Goal: Information Seeking & Learning: Learn about a topic

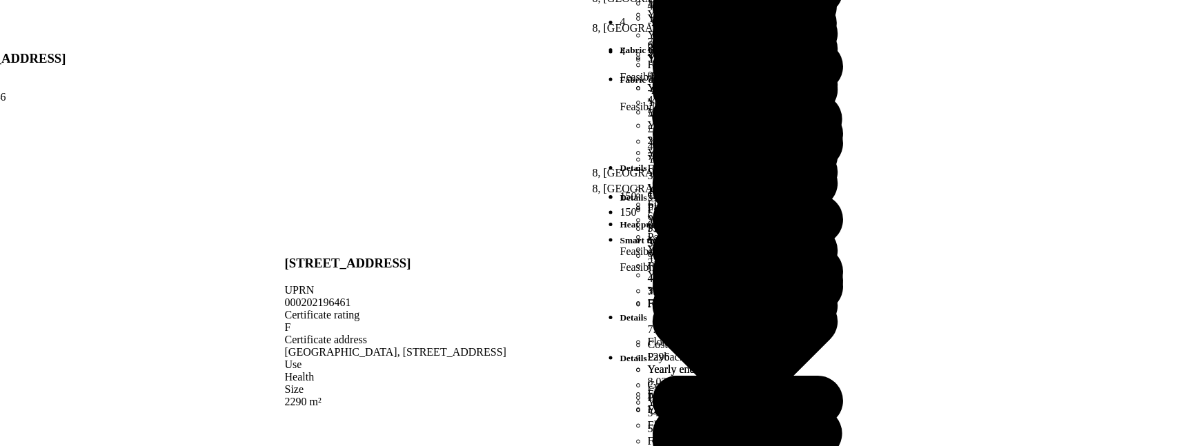
scroll to position [1306, 0]
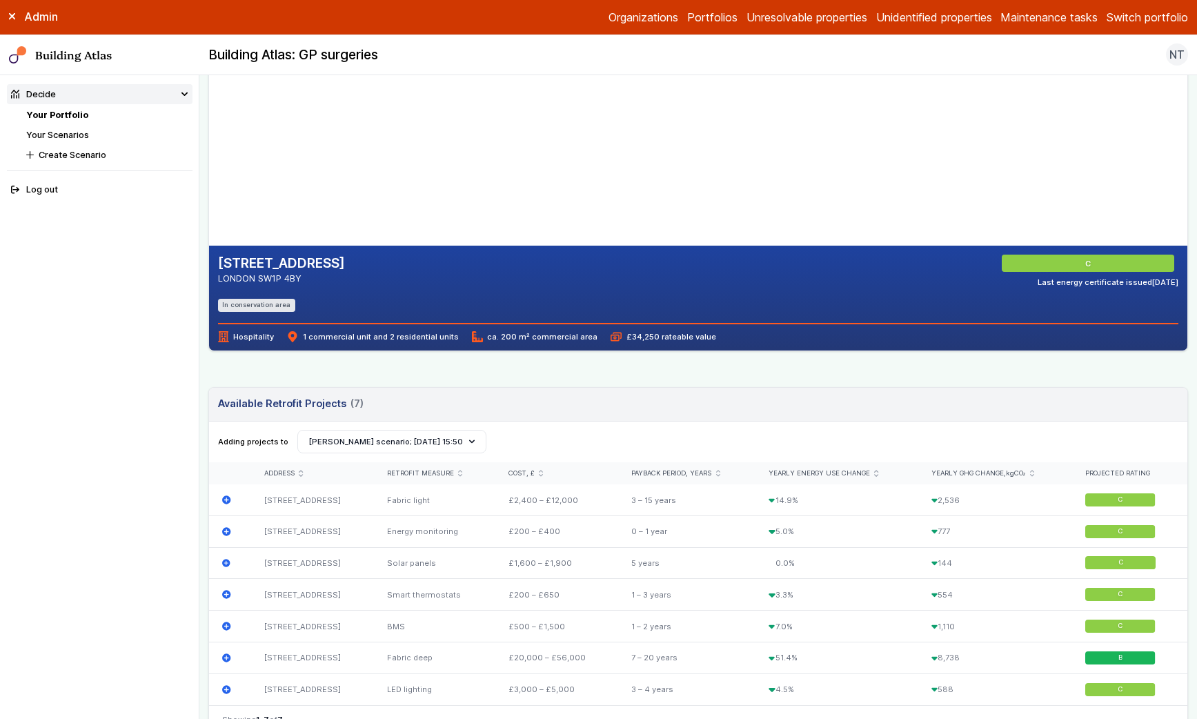
scroll to position [170, 0]
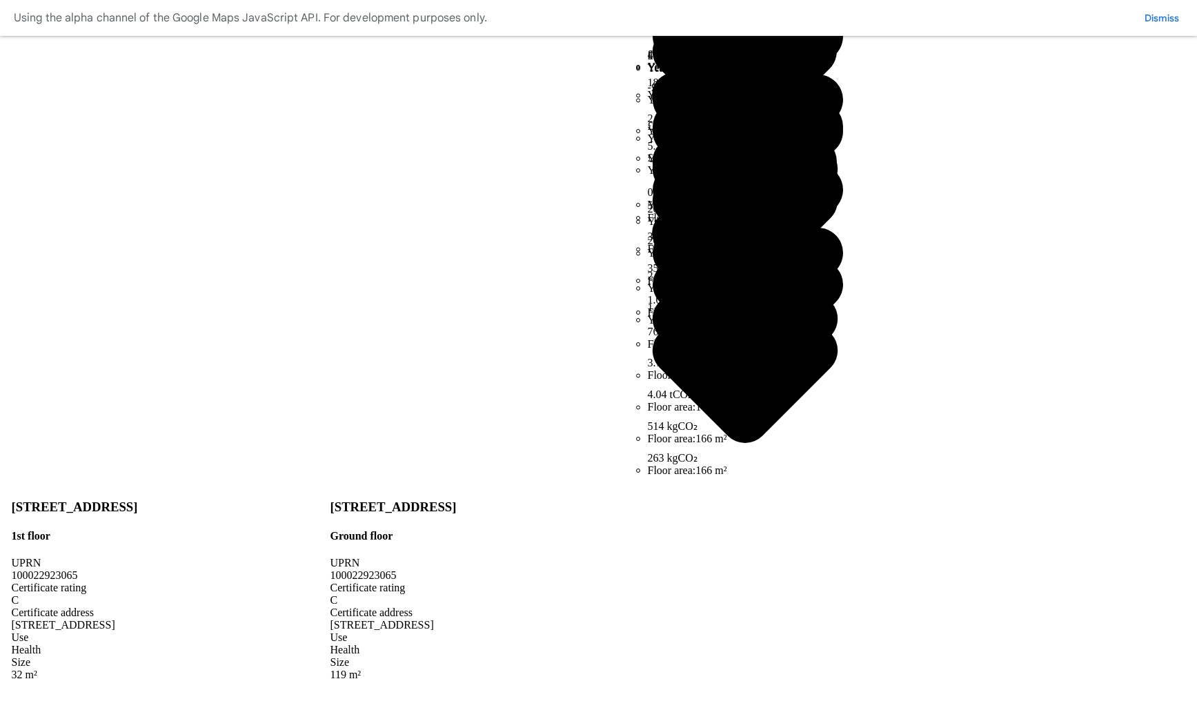
scroll to position [391, 0]
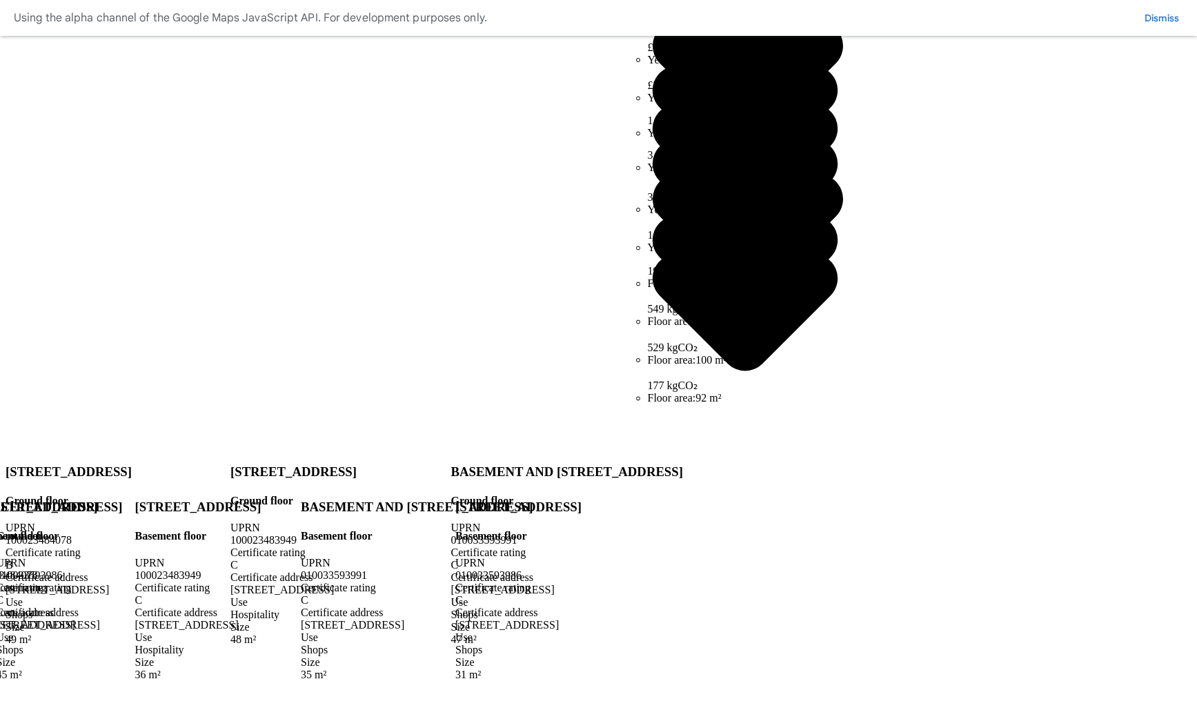
scroll to position [307, 0]
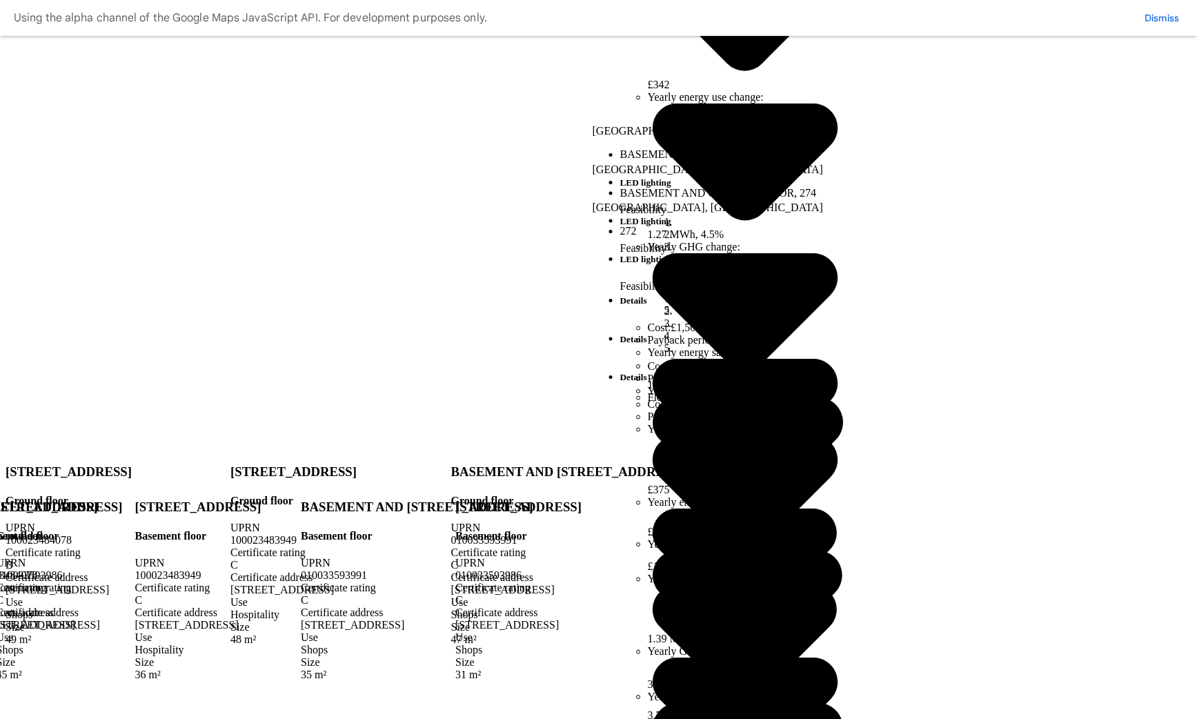
scroll to position [535, 0]
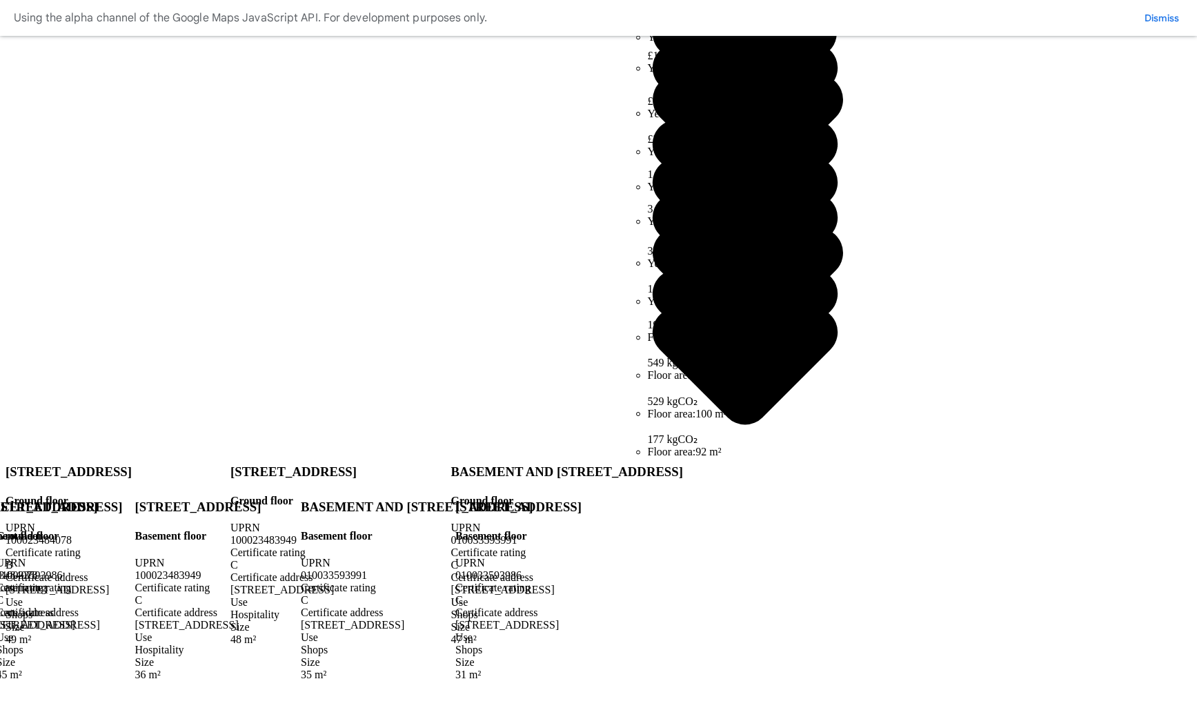
scroll to position [766, 0]
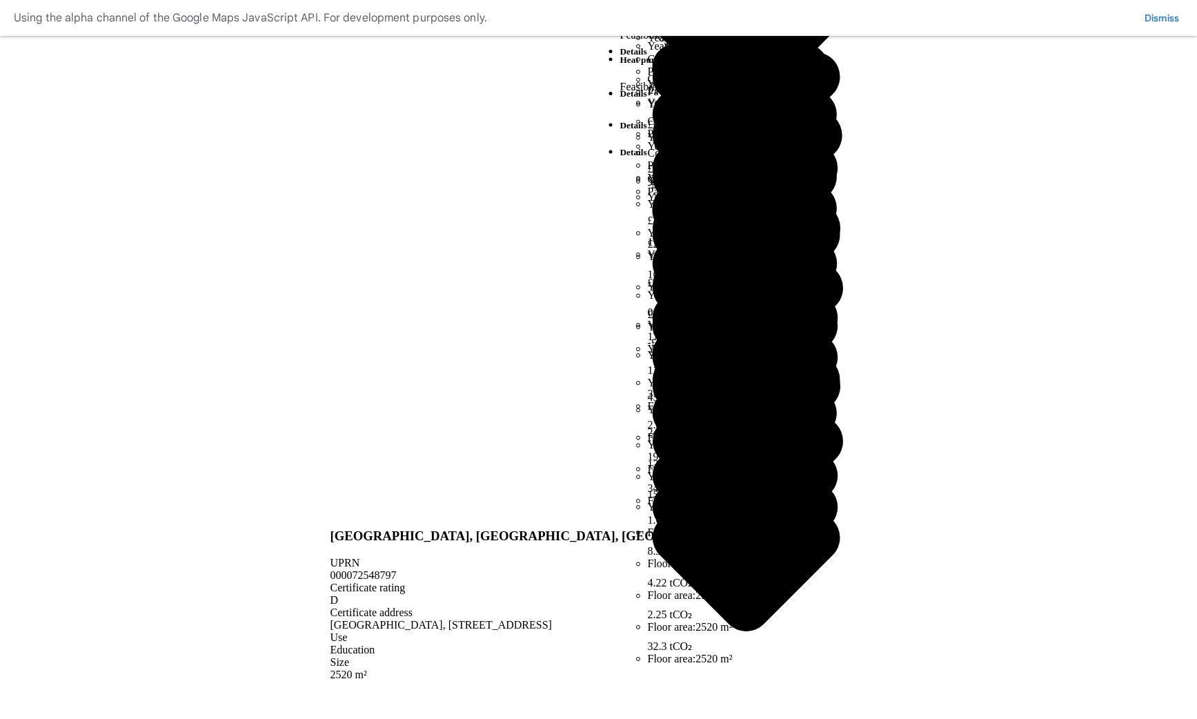
scroll to position [312, 0]
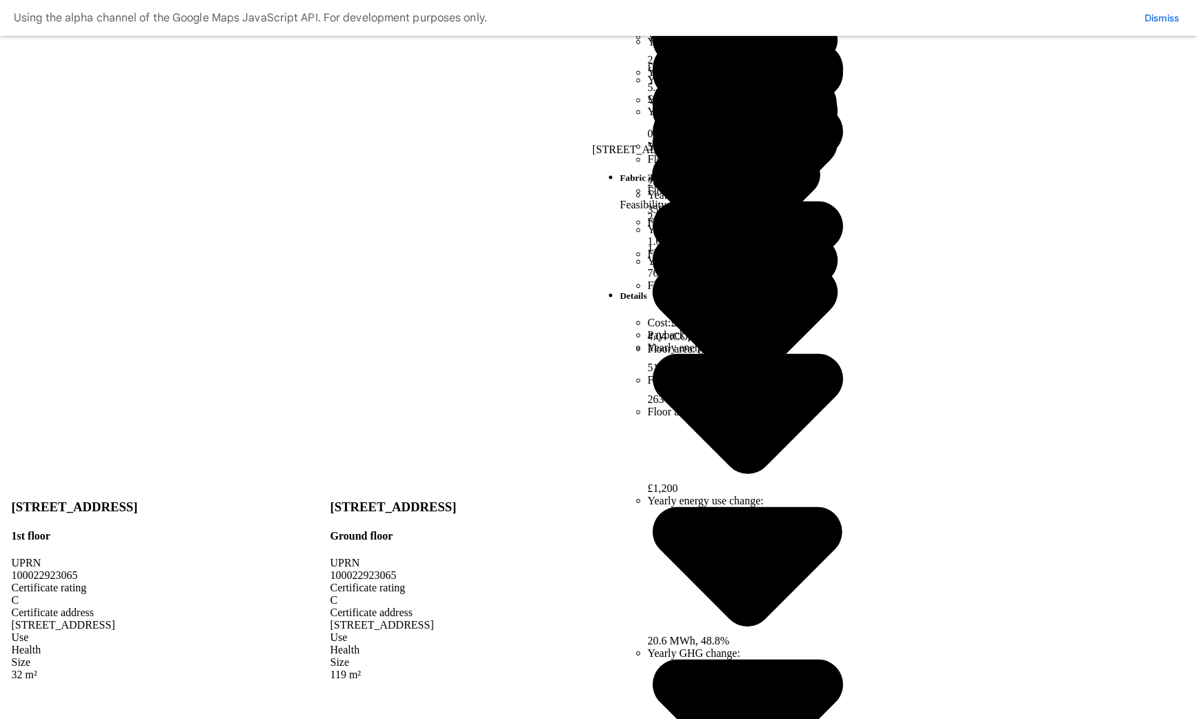
scroll to position [431, 0]
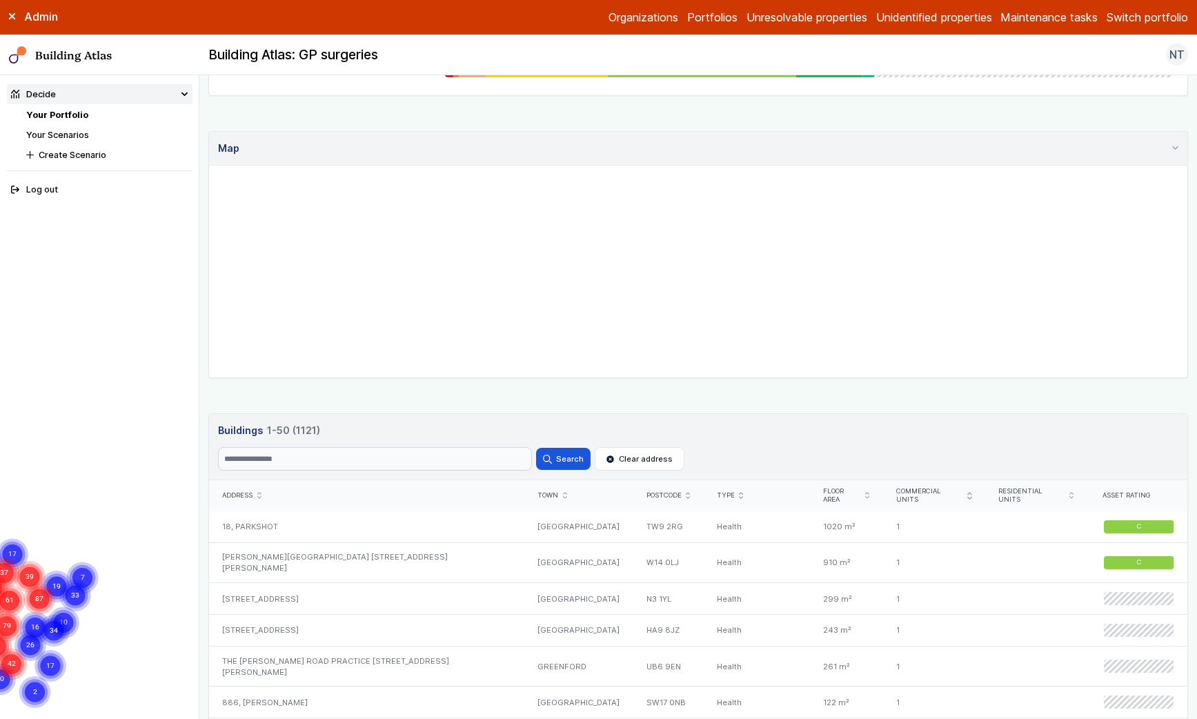
scroll to position [538, 0]
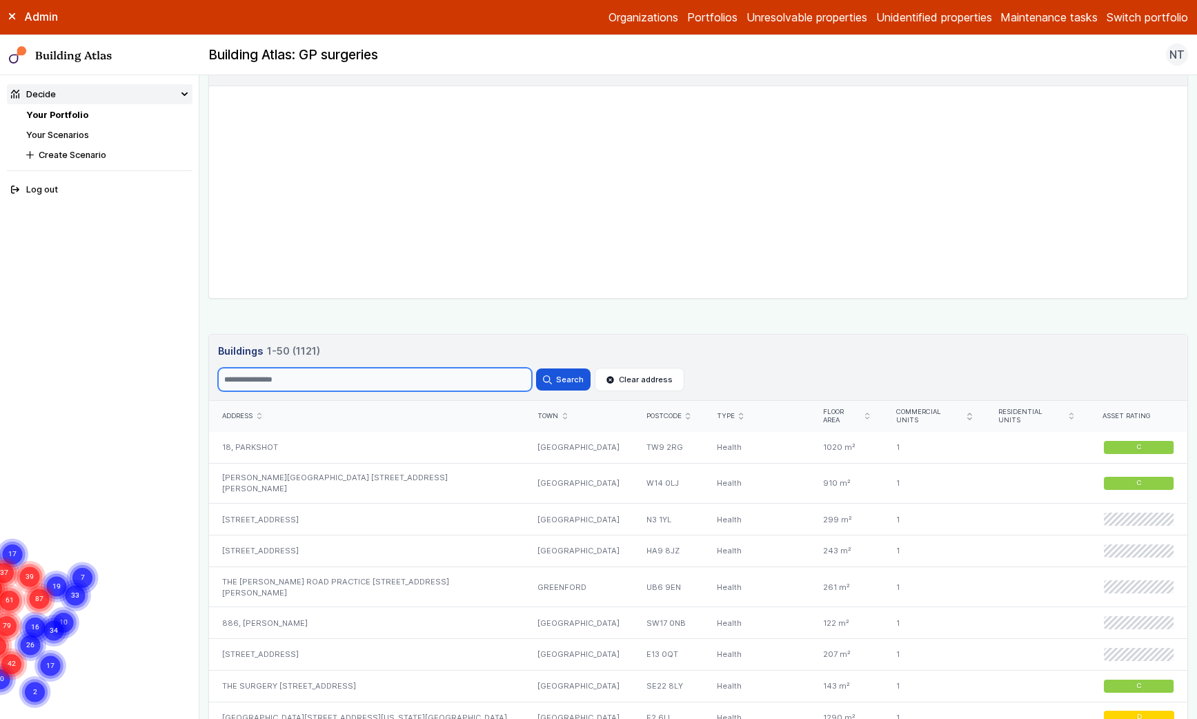
click at [394, 373] on input "Search" at bounding box center [375, 379] width 314 height 23
type input "*********"
click at [579, 382] on button "Search" at bounding box center [563, 379] width 54 height 22
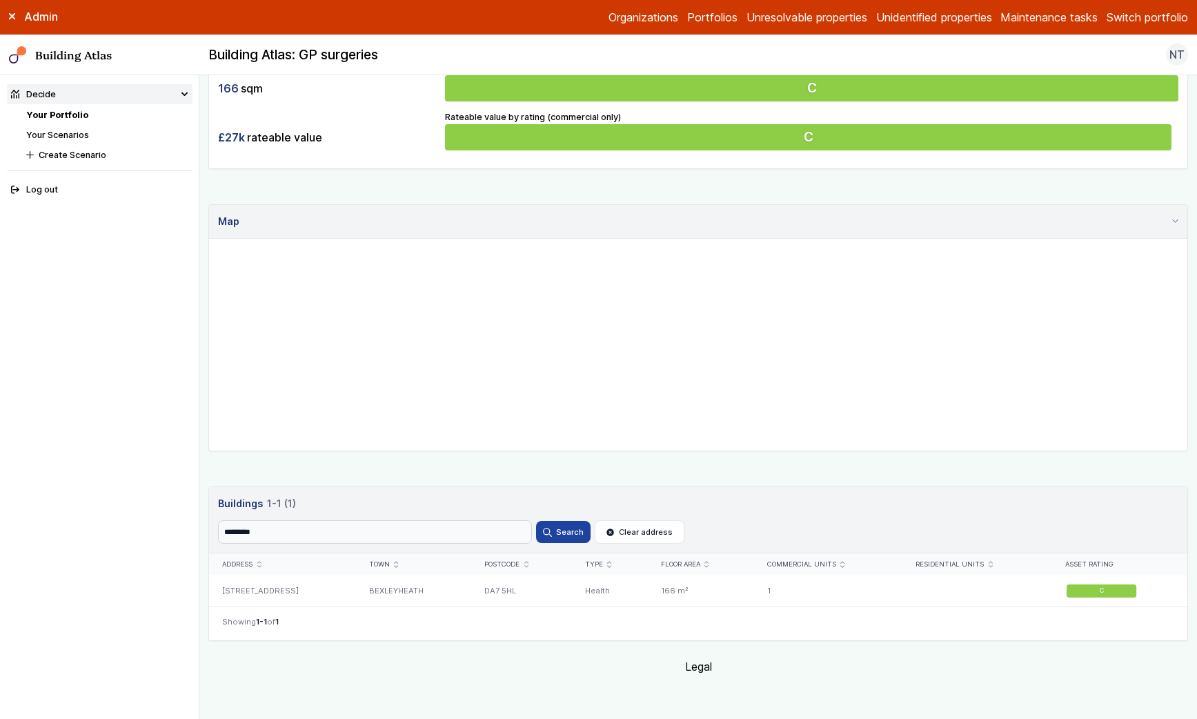
scroll to position [386, 0]
click at [299, 587] on div "55, LITTLE HEATH ROAD" at bounding box center [282, 590] width 147 height 31
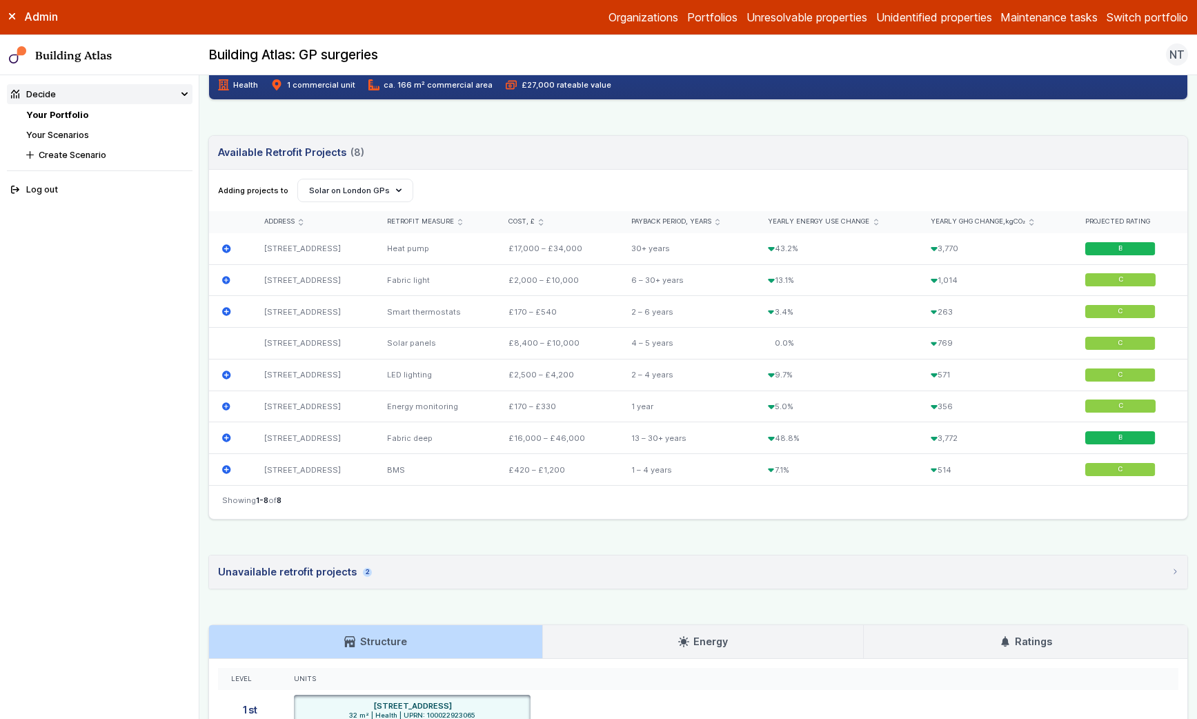
scroll to position [382, 0]
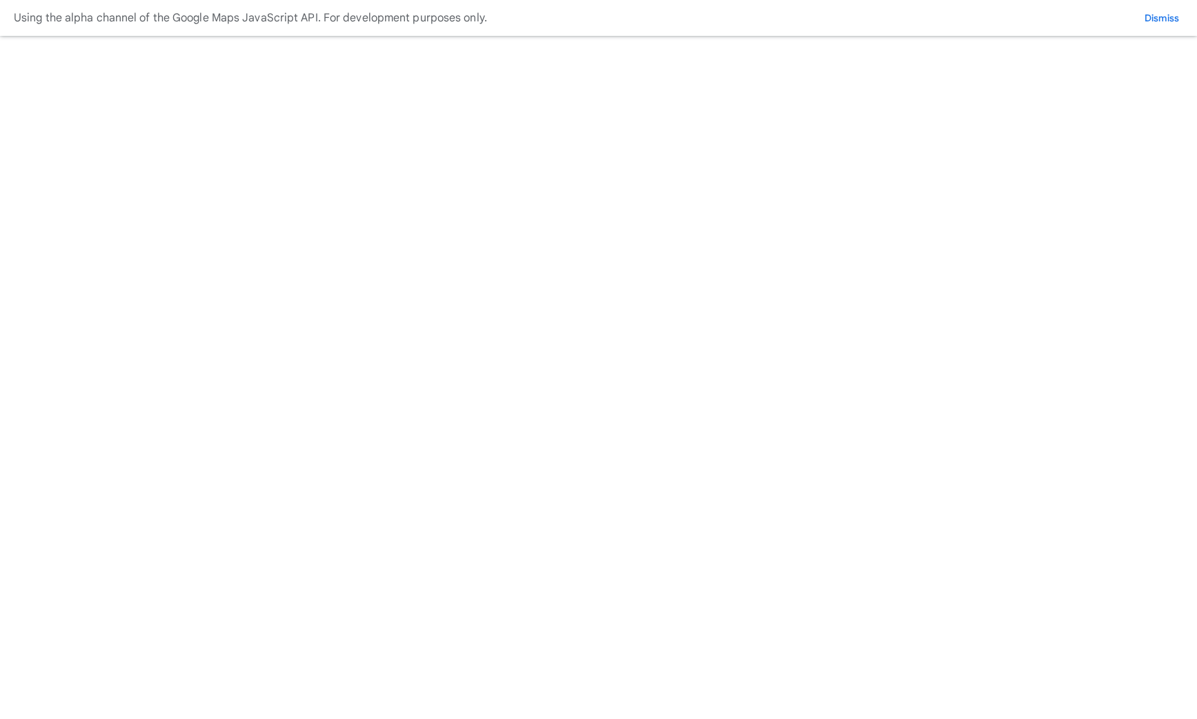
type input "********"
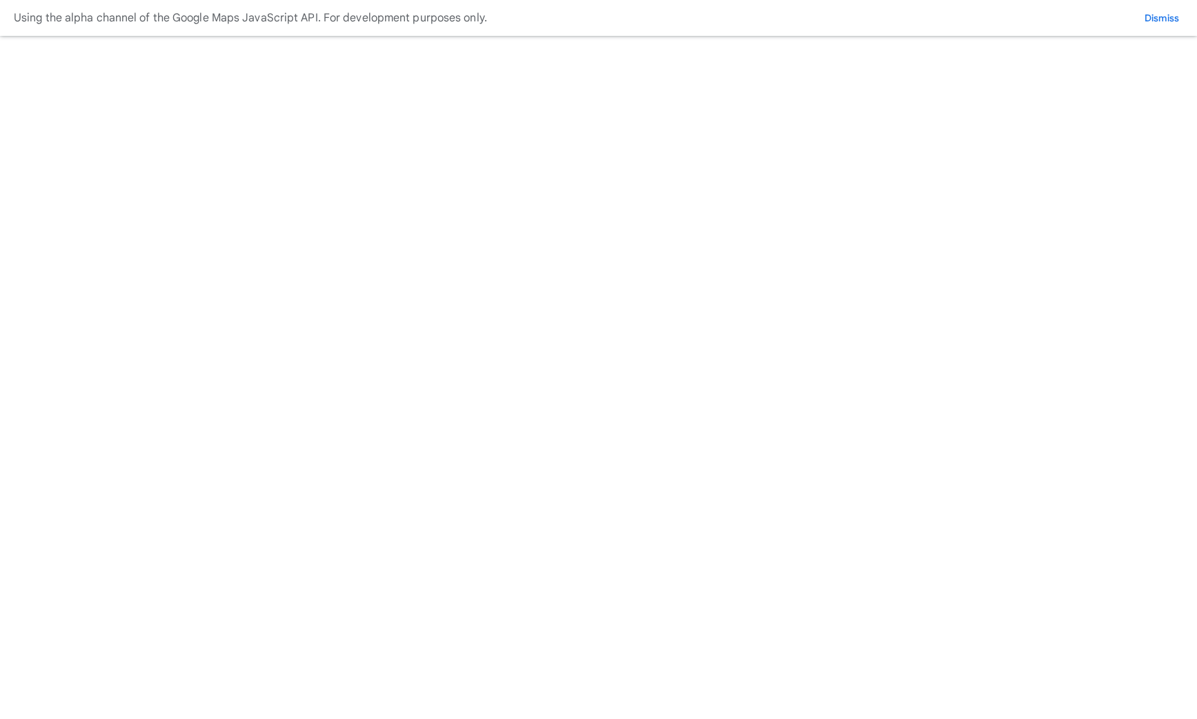
click at [0, 0] on button "Nicktest" at bounding box center [0, 0] width 0 height 0
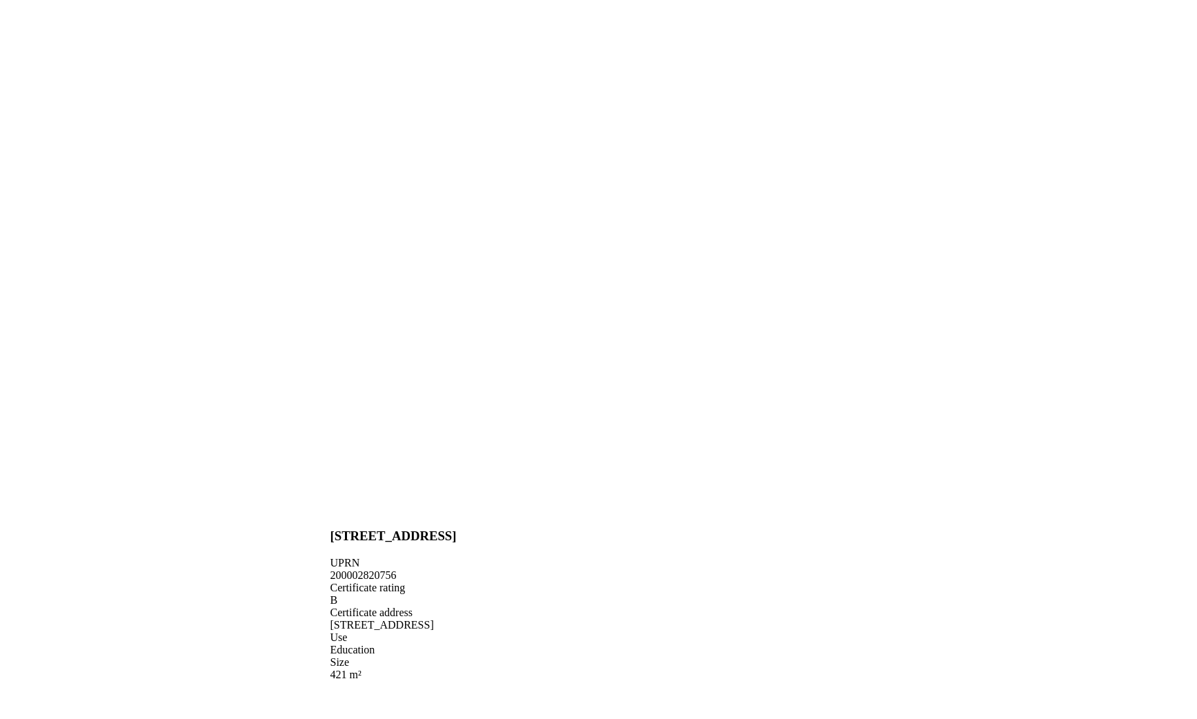
scroll to position [176, 0]
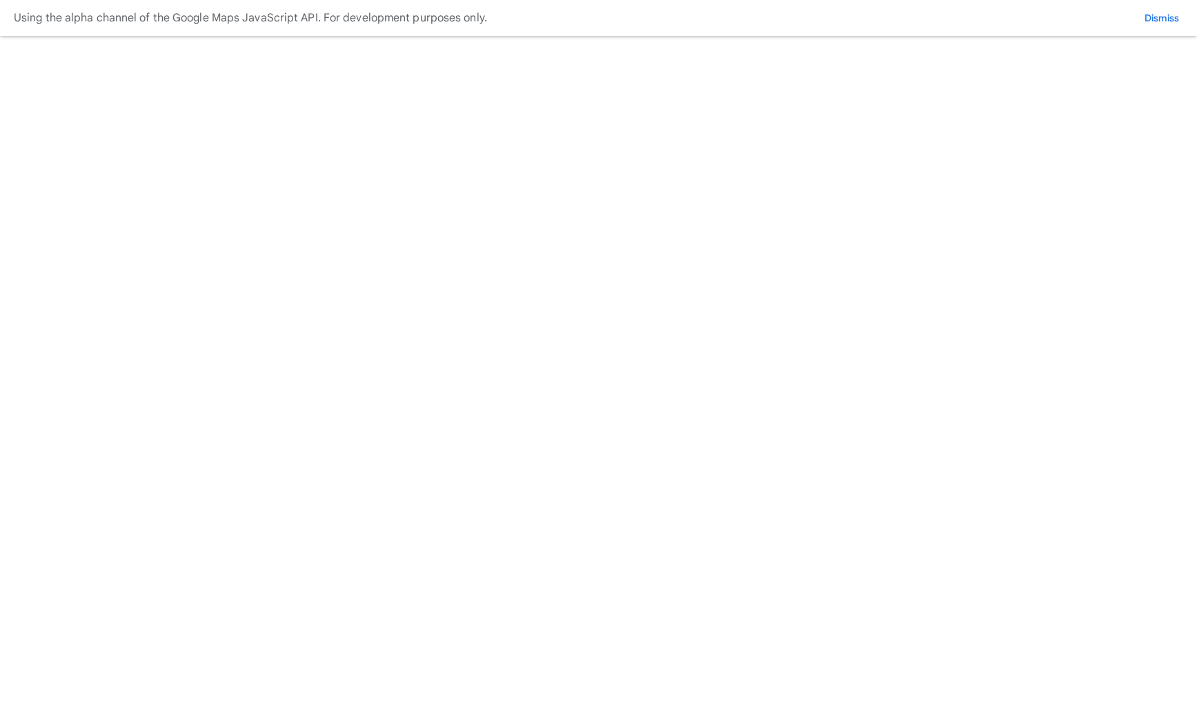
scroll to position [480, 0]
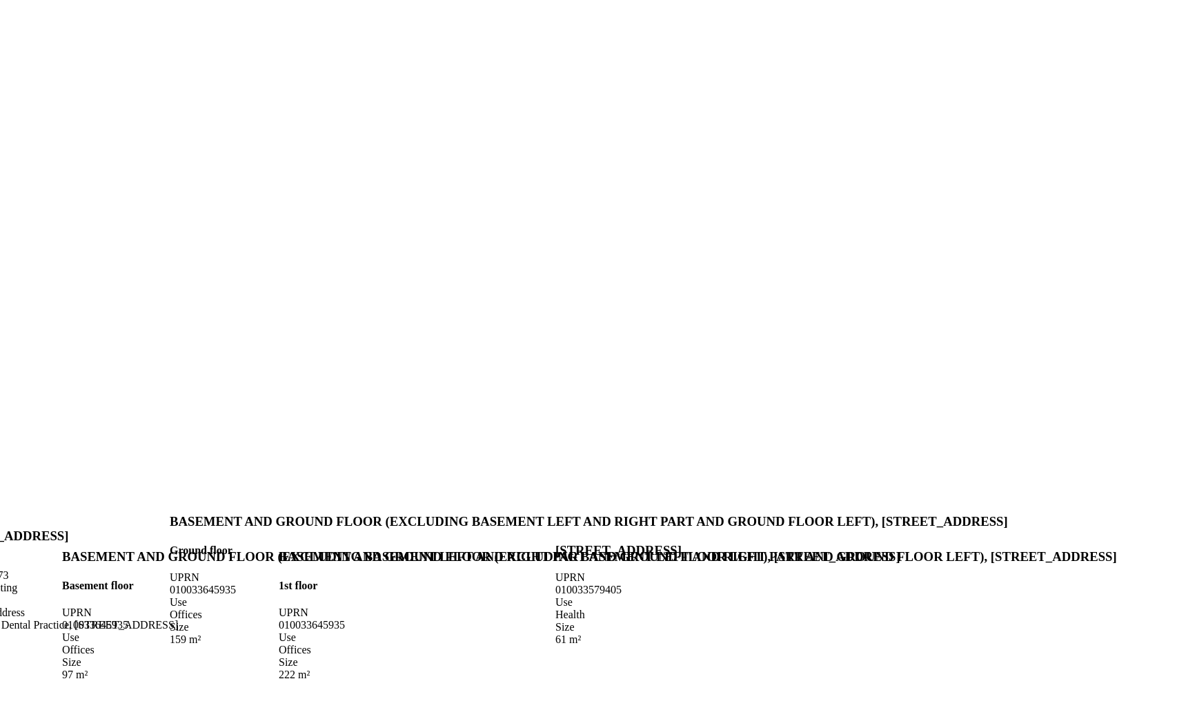
scroll to position [303, 0]
click at [702, 644] on div "Offices" at bounding box center [698, 650] width 838 height 12
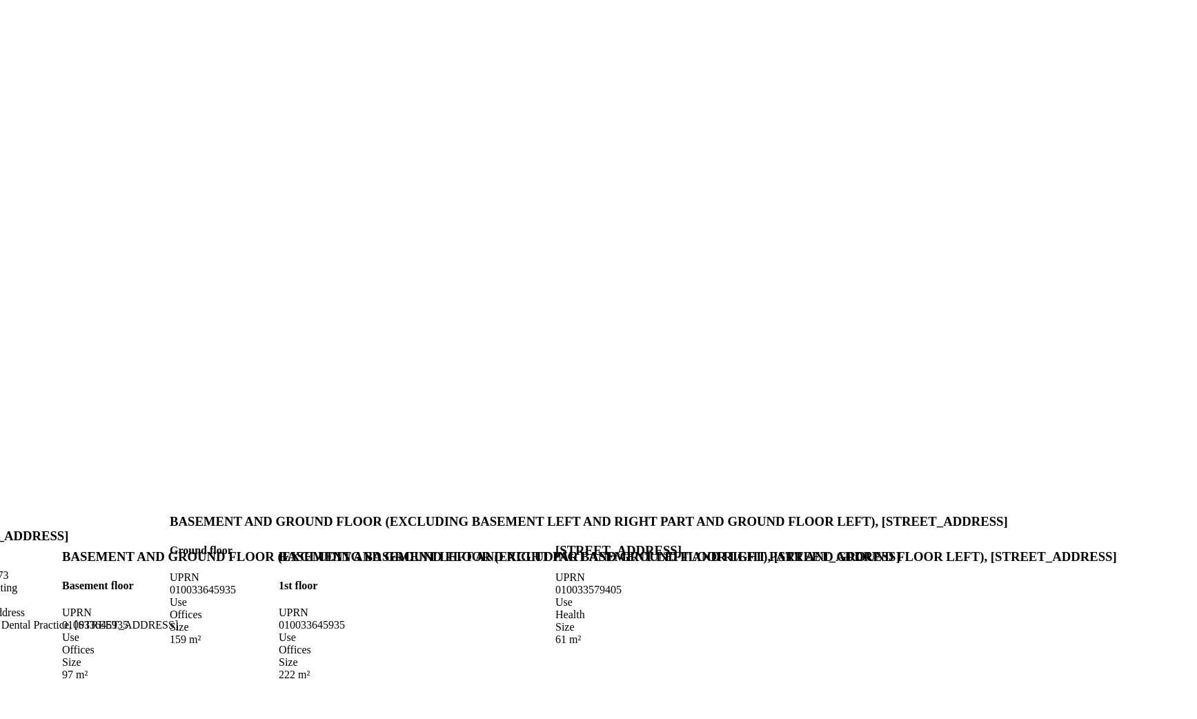
scroll to position [228, 0]
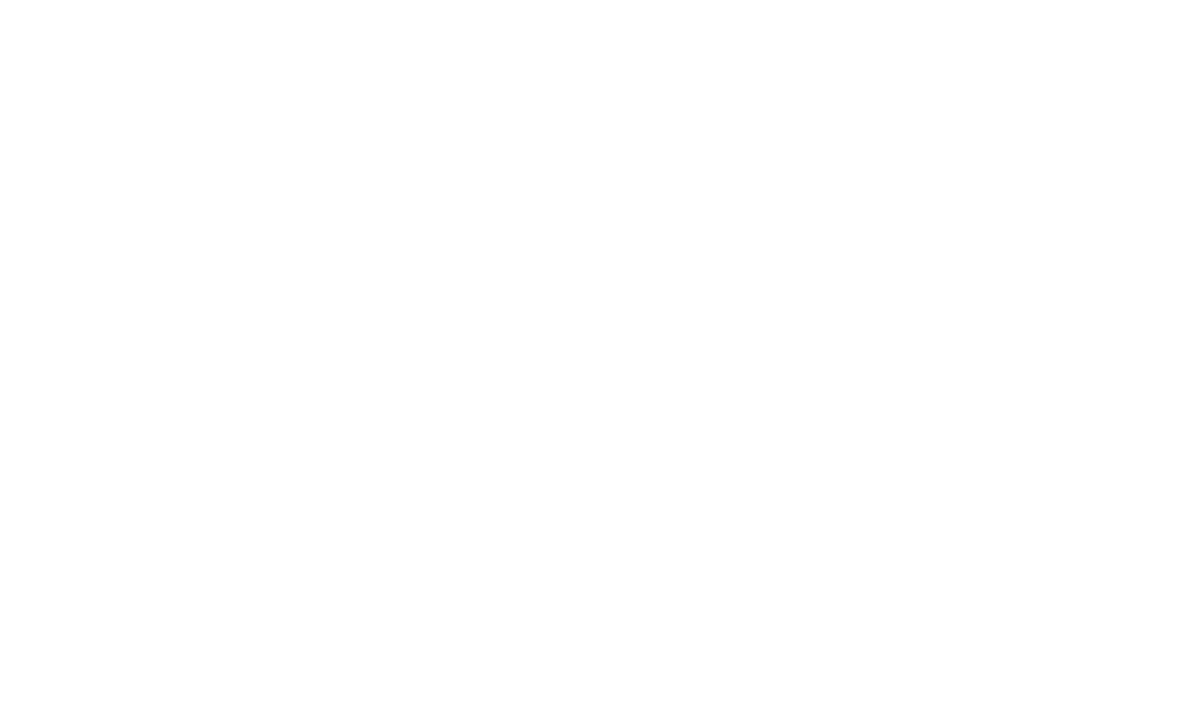
scroll to position [720, 0]
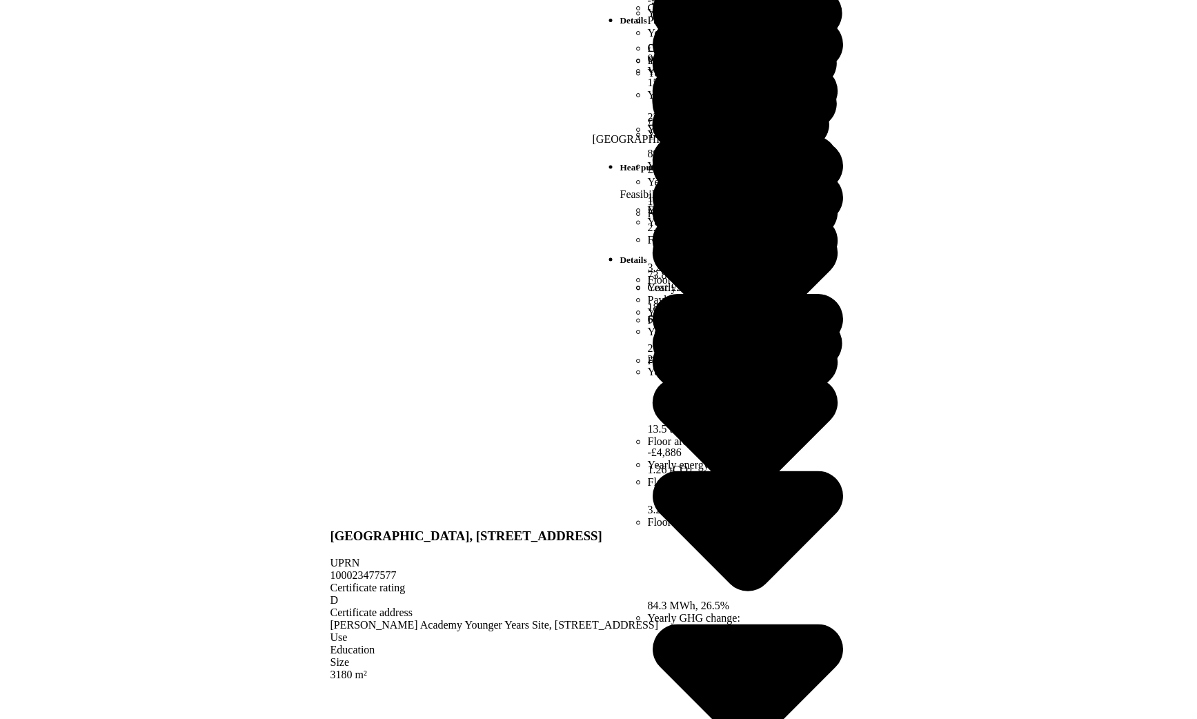
click at [0, 0] on select "*** **" at bounding box center [0, 0] width 0 height 0
select select "****"
click at [0, 0] on select "*** **" at bounding box center [0, 0] width 0 height 0
click at [0, 0] on button "Save" at bounding box center [0, 0] width 0 height 0
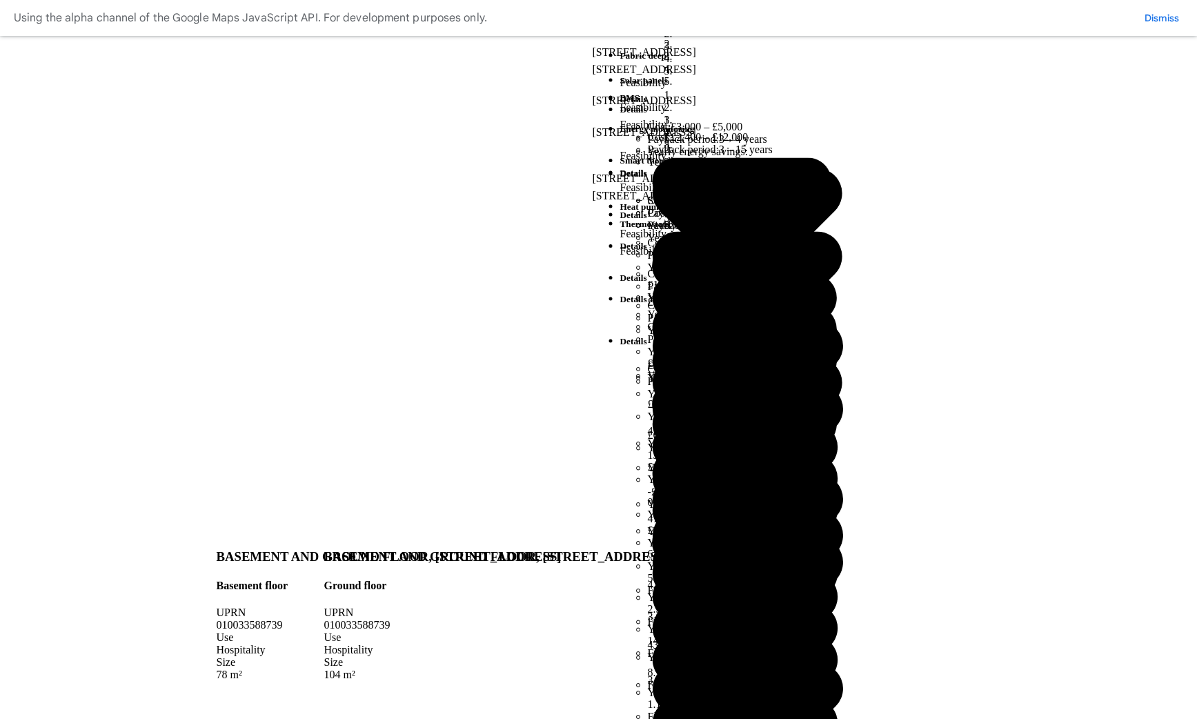
copy address "SW1P 4BY"
drag, startPoint x: 309, startPoint y: 419, endPoint x: 258, endPoint y: 419, distance: 51.1
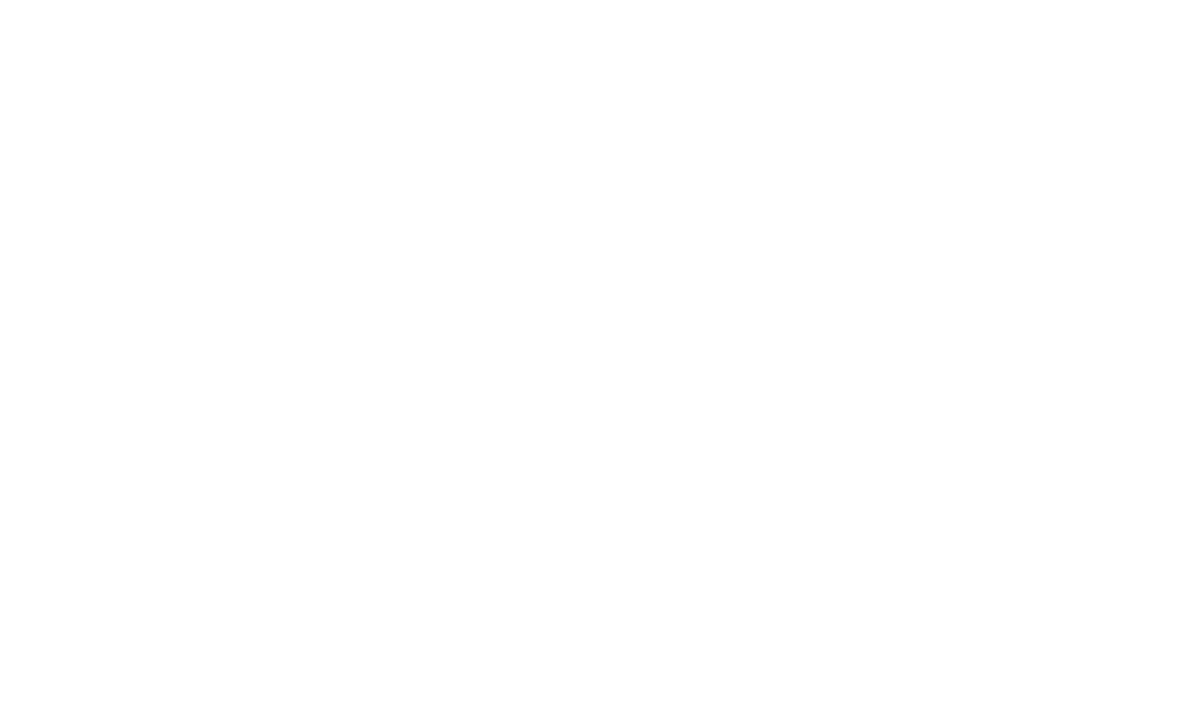
type input "*****"
paste input "********"
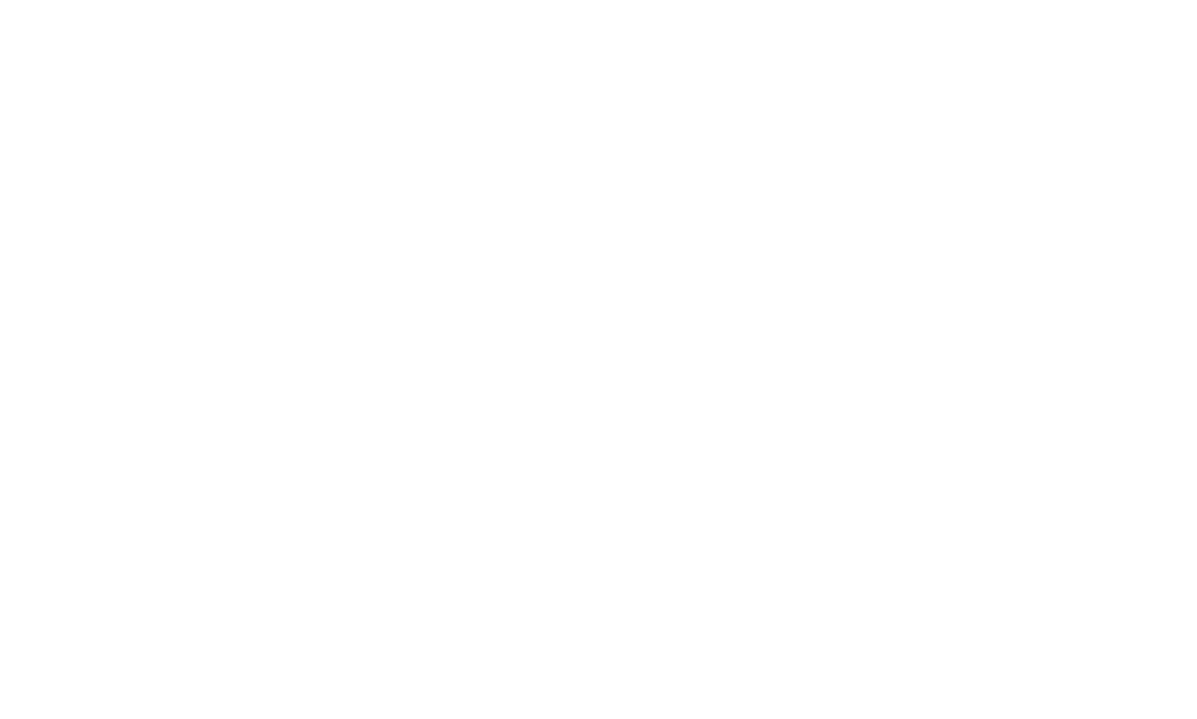
type input "********"
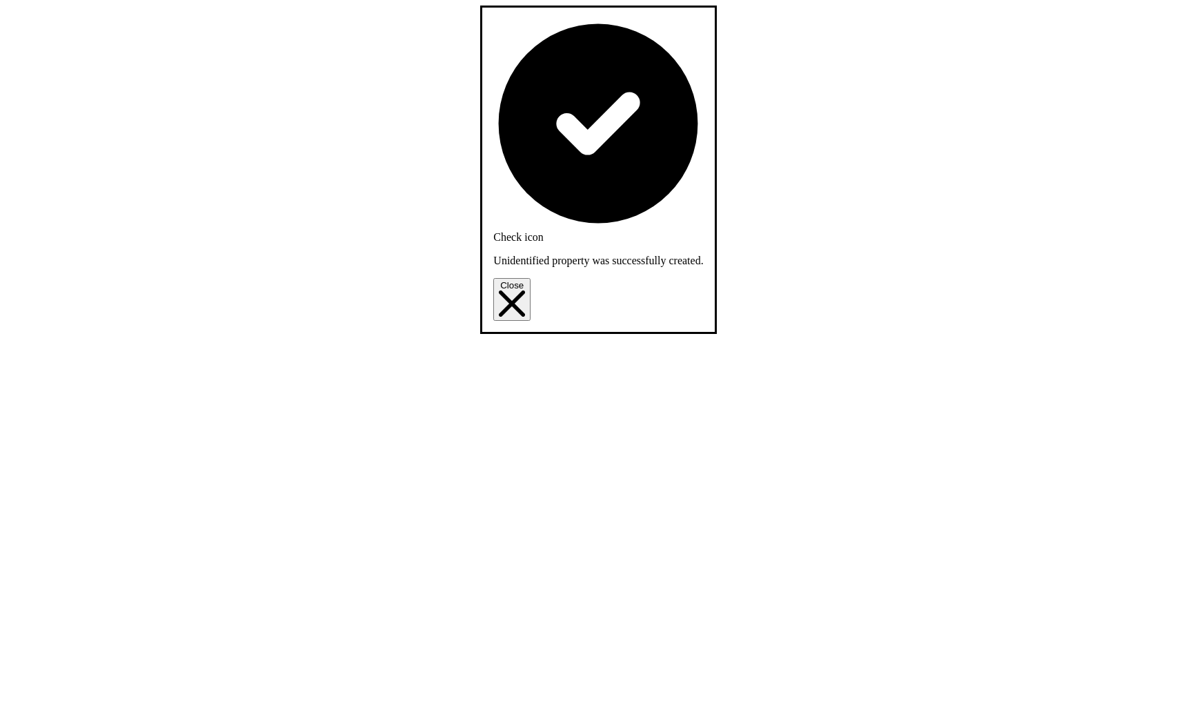
scroll to position [371, 0]
select select "**"
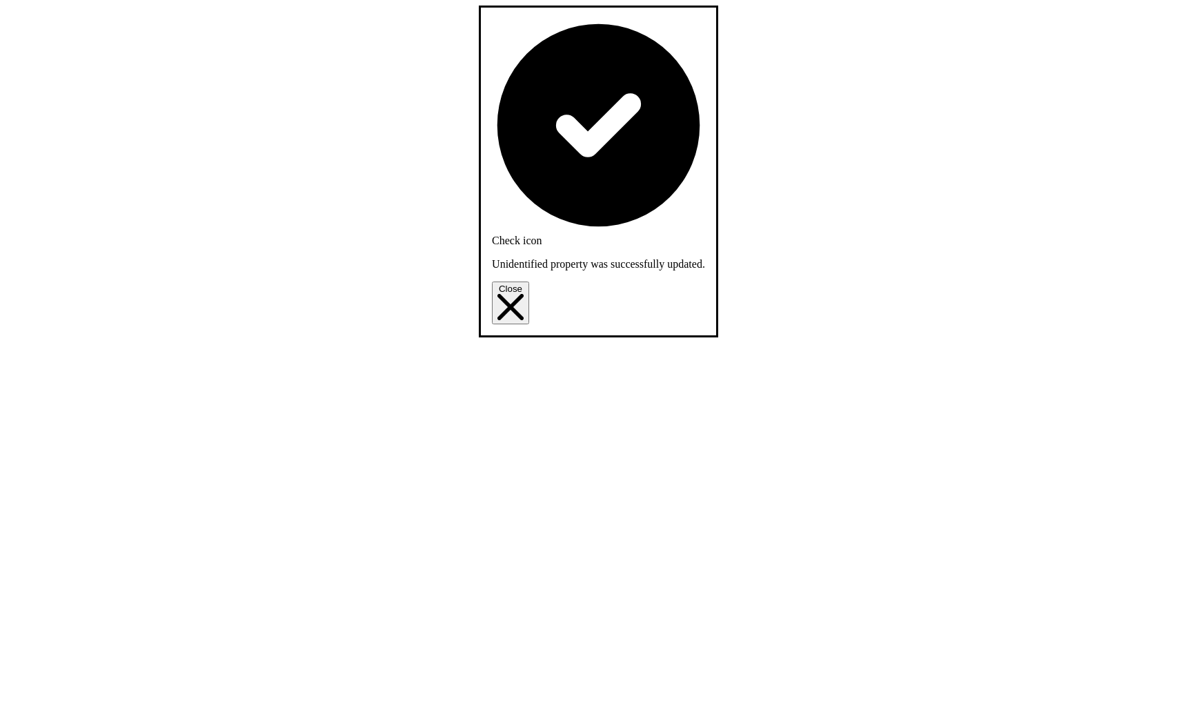
scroll to position [0, 0]
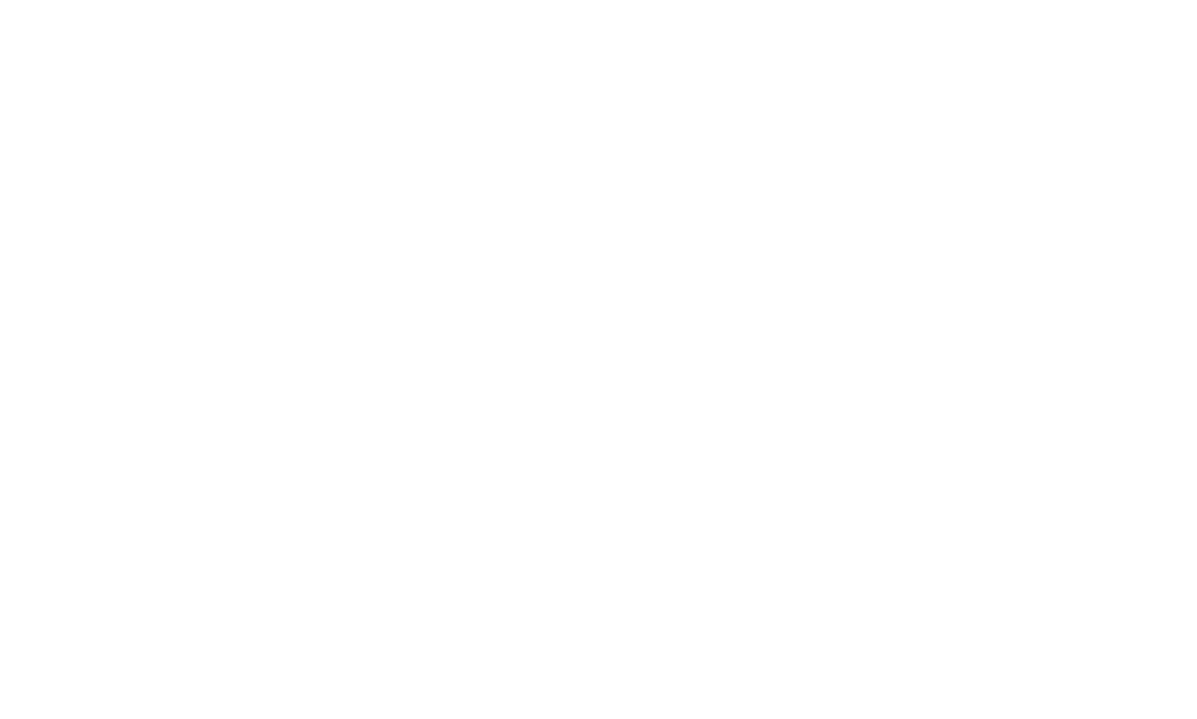
scroll to position [1454, 0]
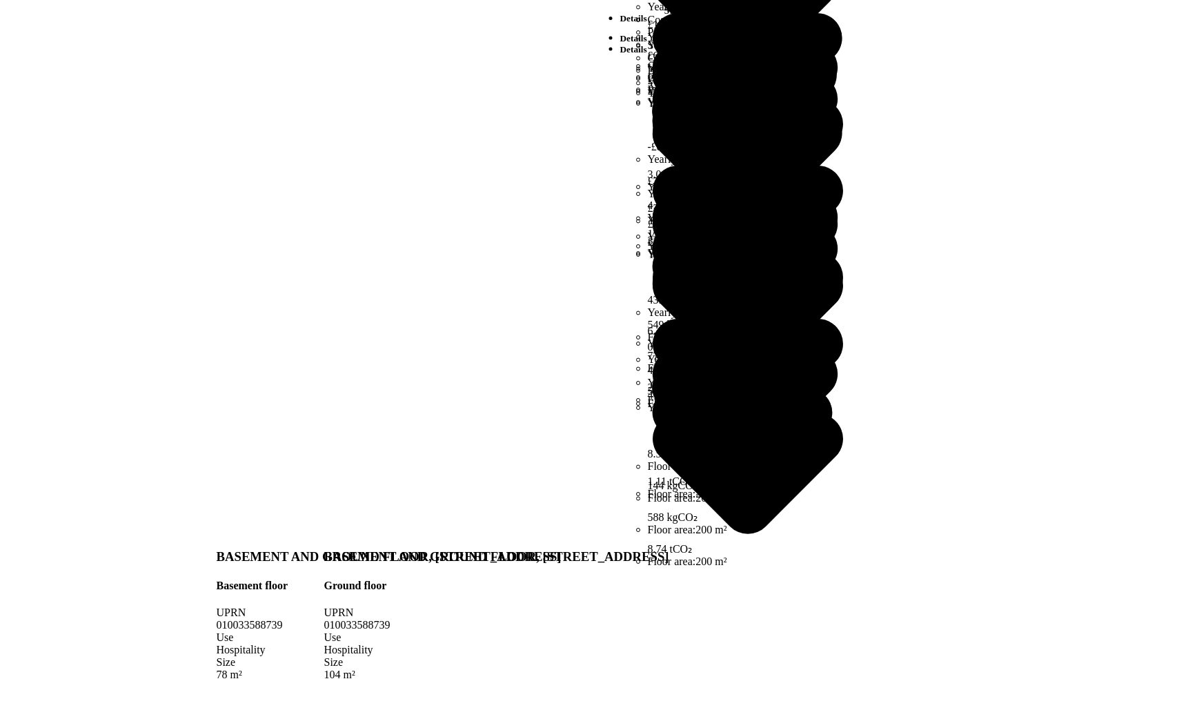
scroll to position [678, 0]
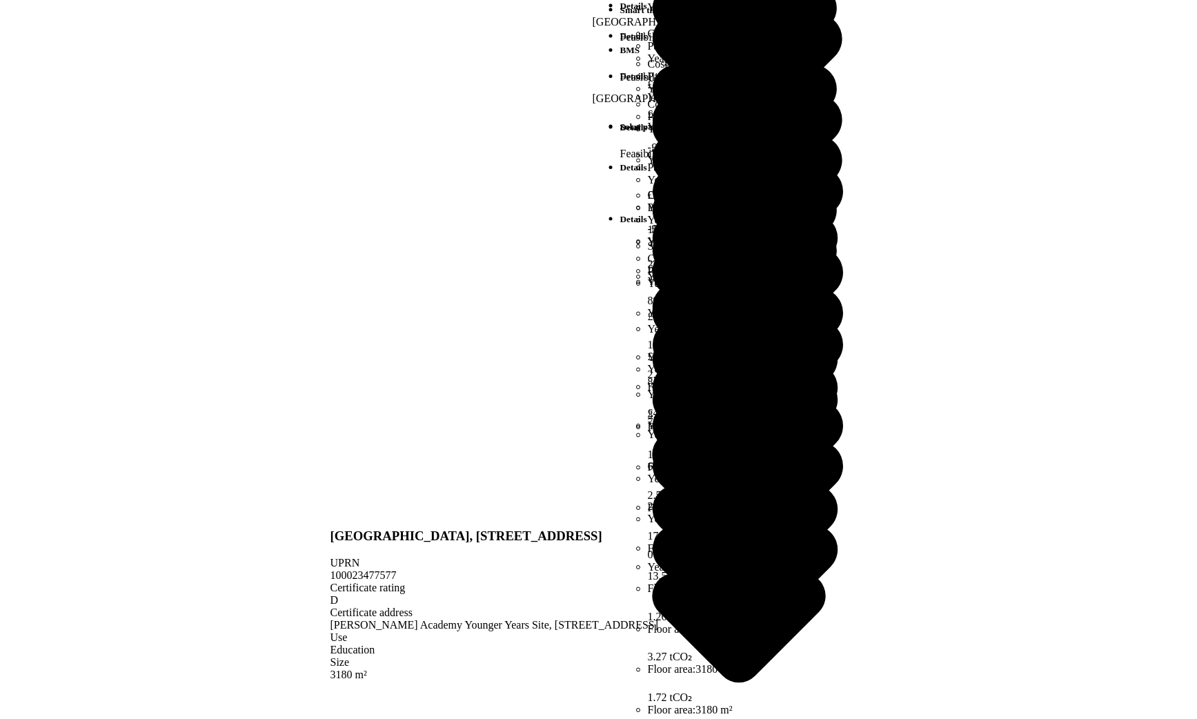
scroll to position [310, 0]
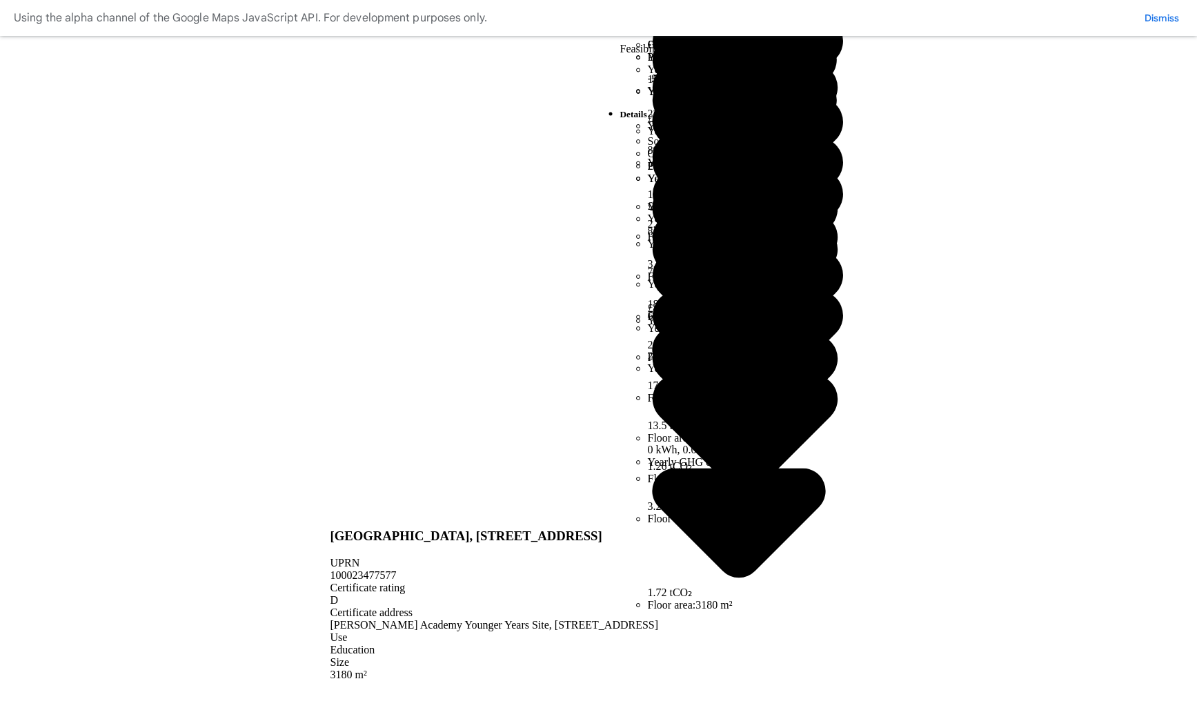
scroll to position [302, 0]
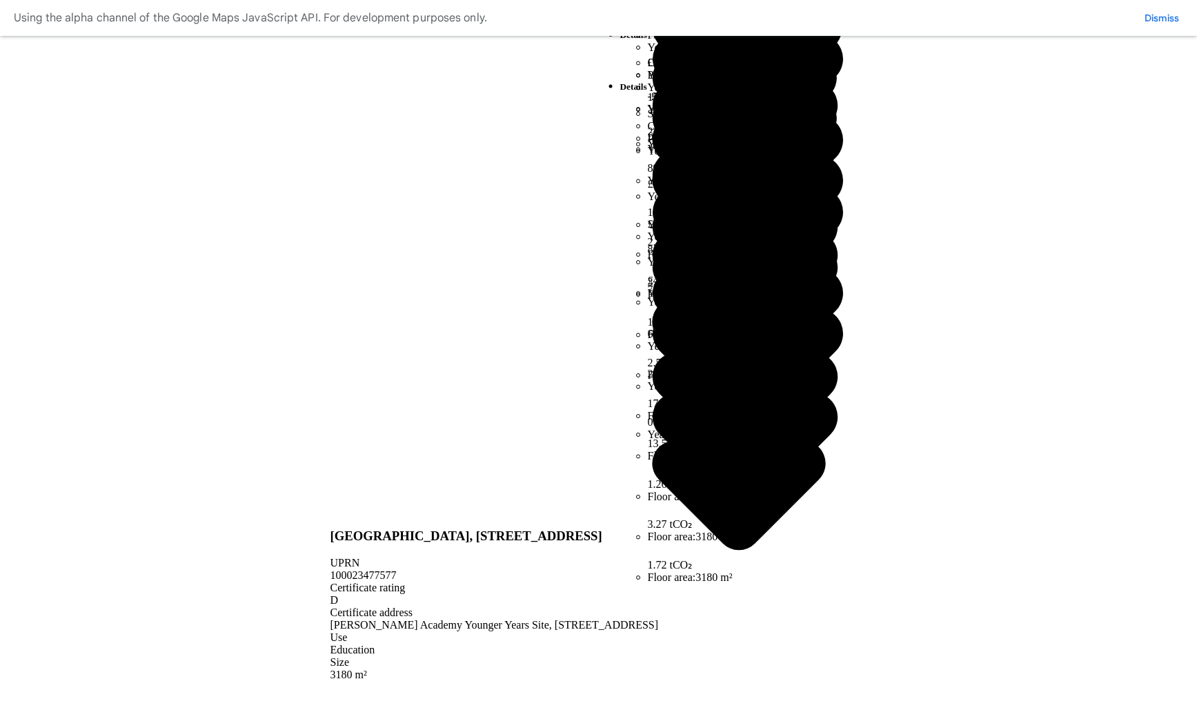
scroll to position [346, 0]
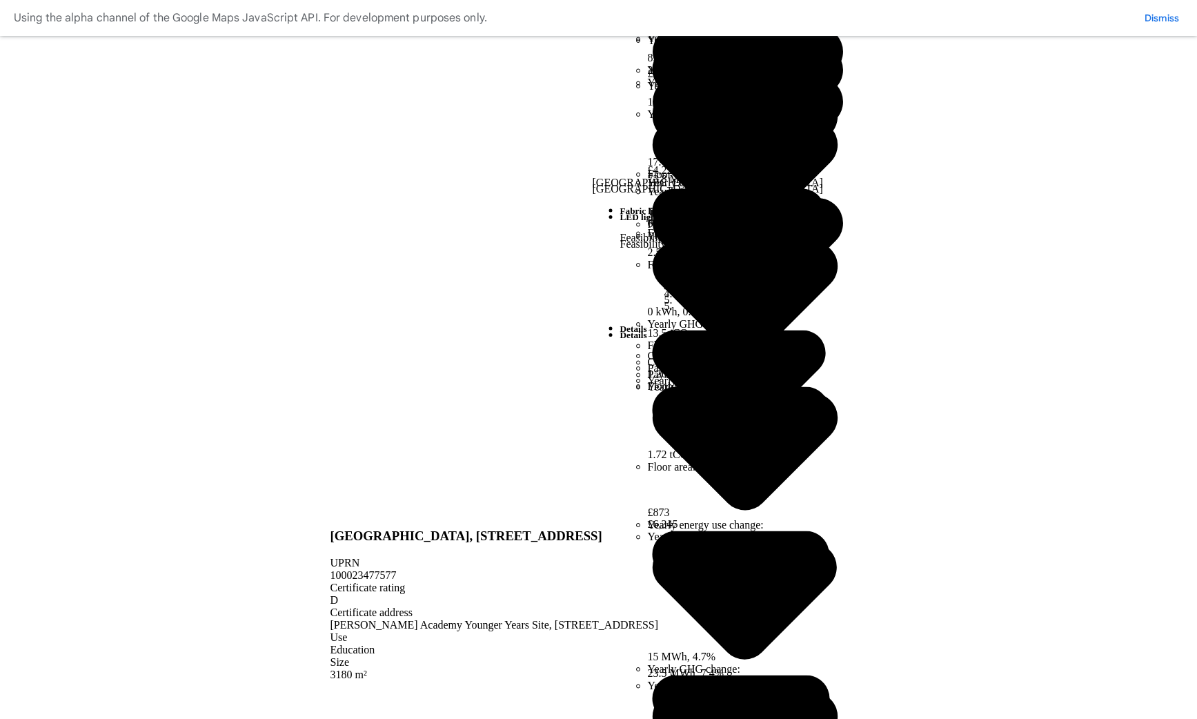
scroll to position [437, 0]
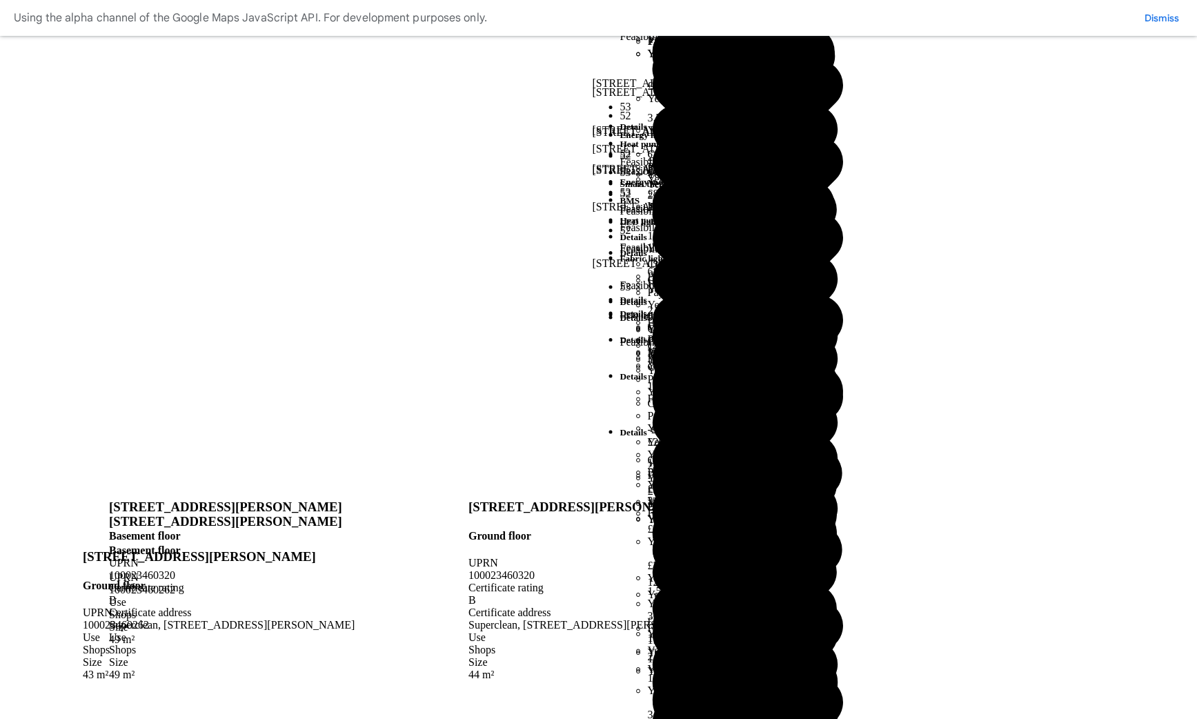
scroll to position [1068, 0]
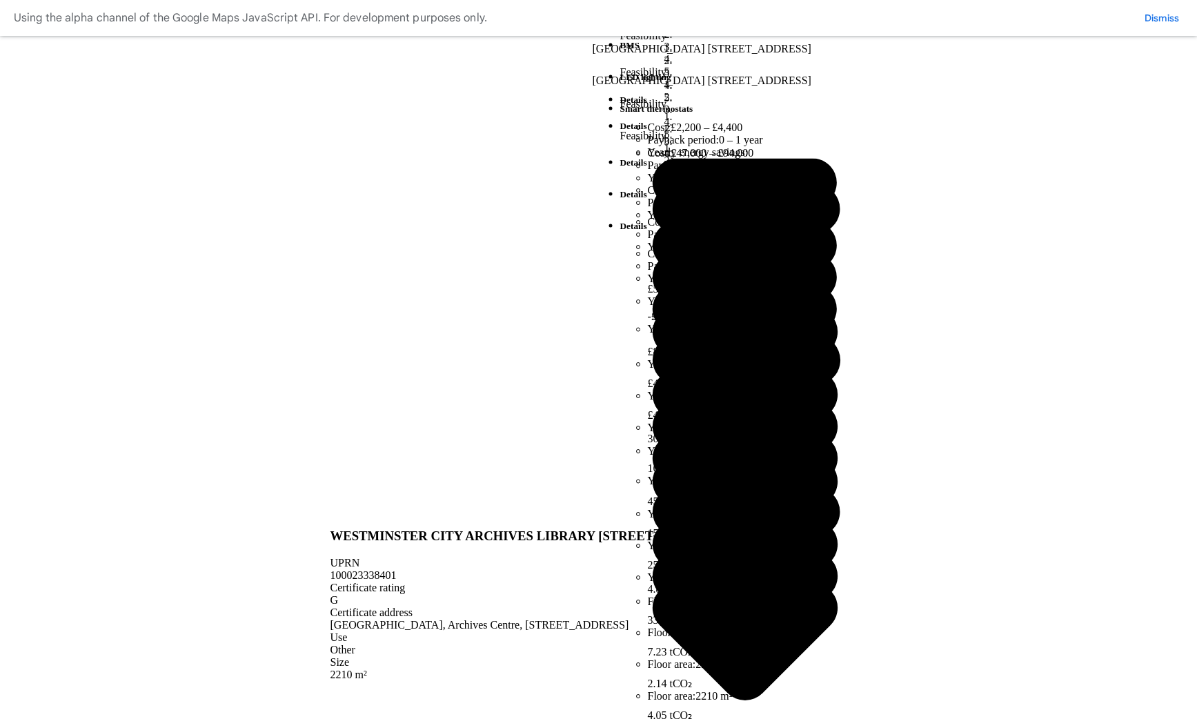
scroll to position [512, 0]
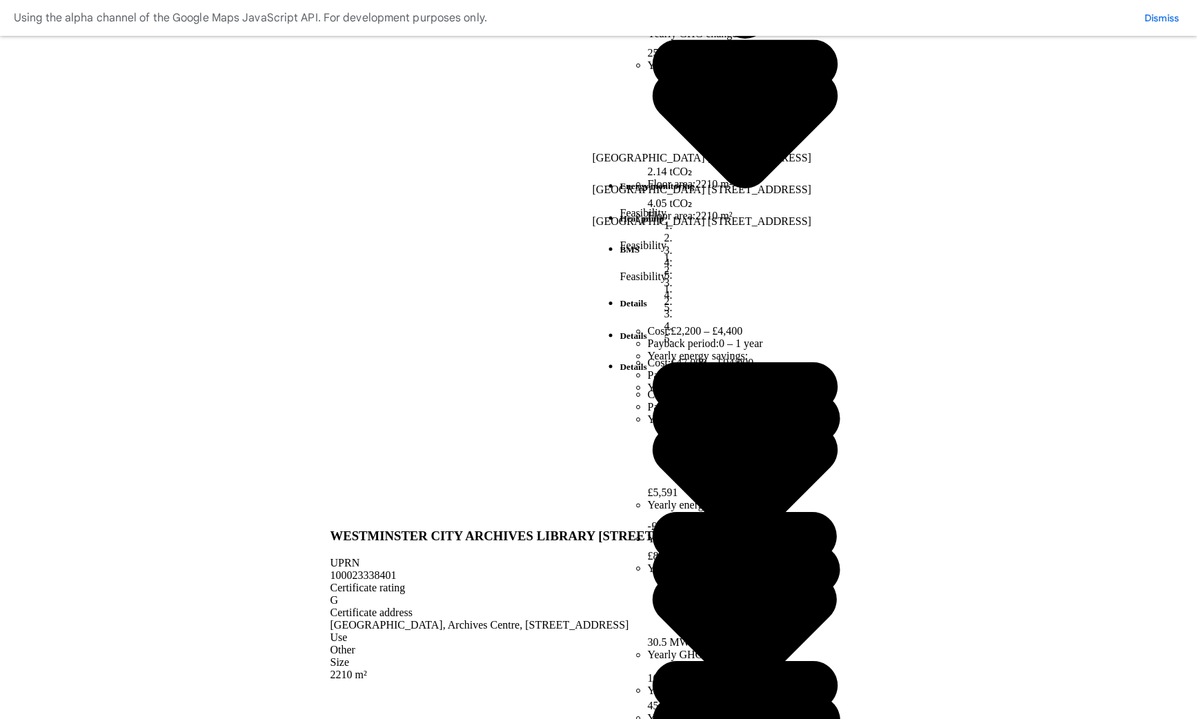
click at [680, 631] on div "Use" at bounding box center [528, 637] width 395 height 12
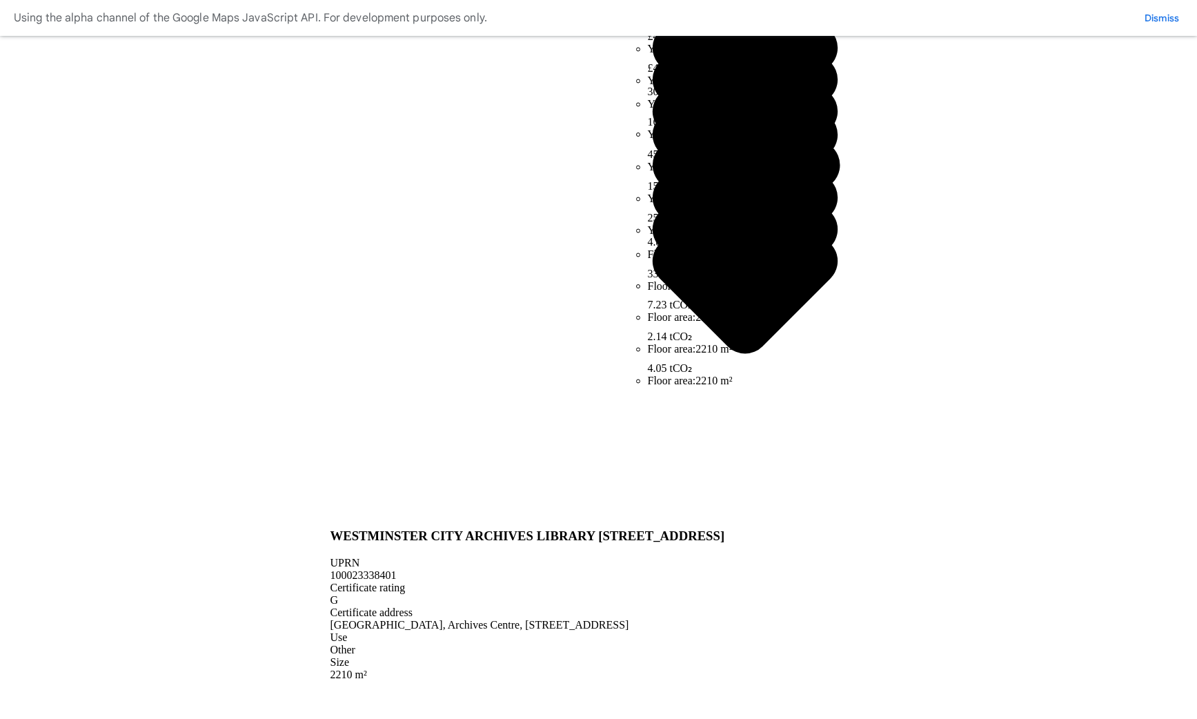
scroll to position [346, 0]
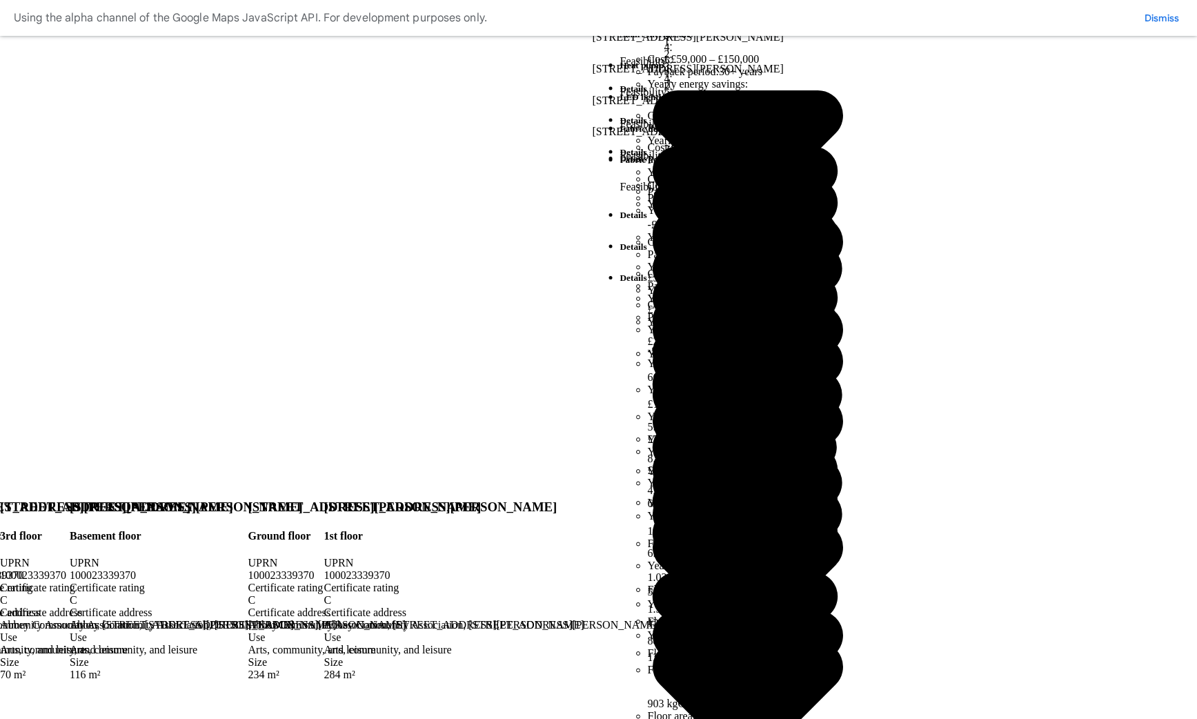
scroll to position [768, 0]
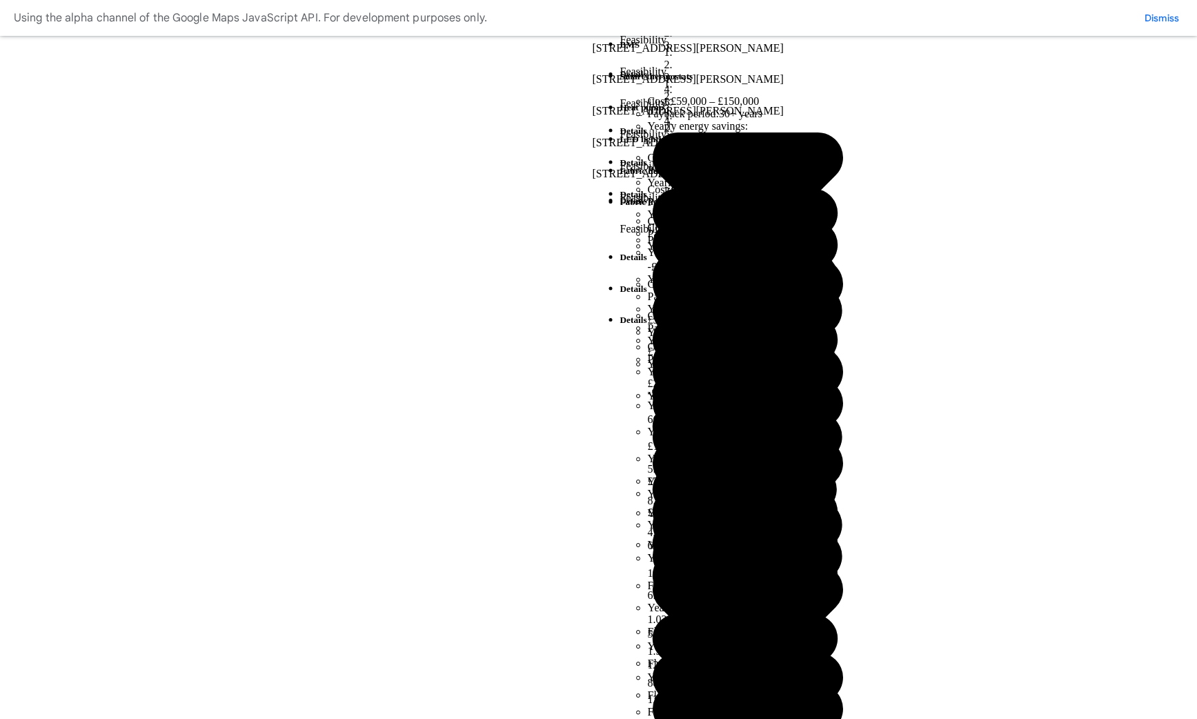
scroll to position [717, 0]
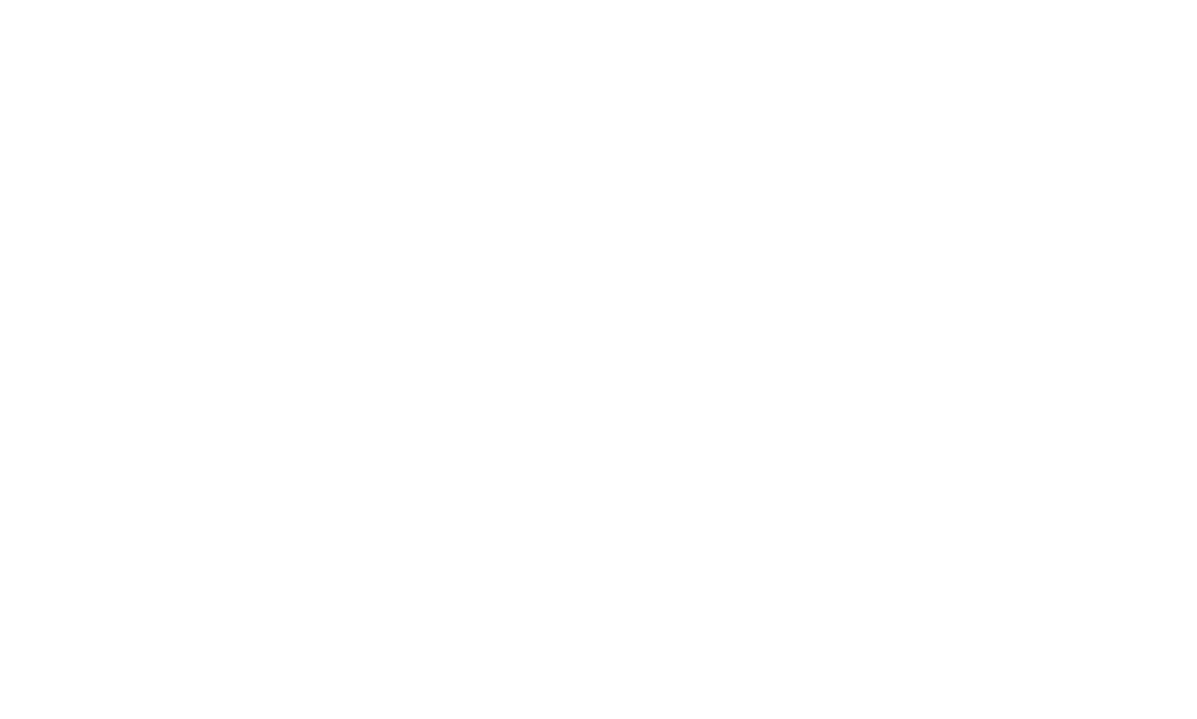
click at [0, 0] on span "Other" at bounding box center [0, 0] width 0 height 0
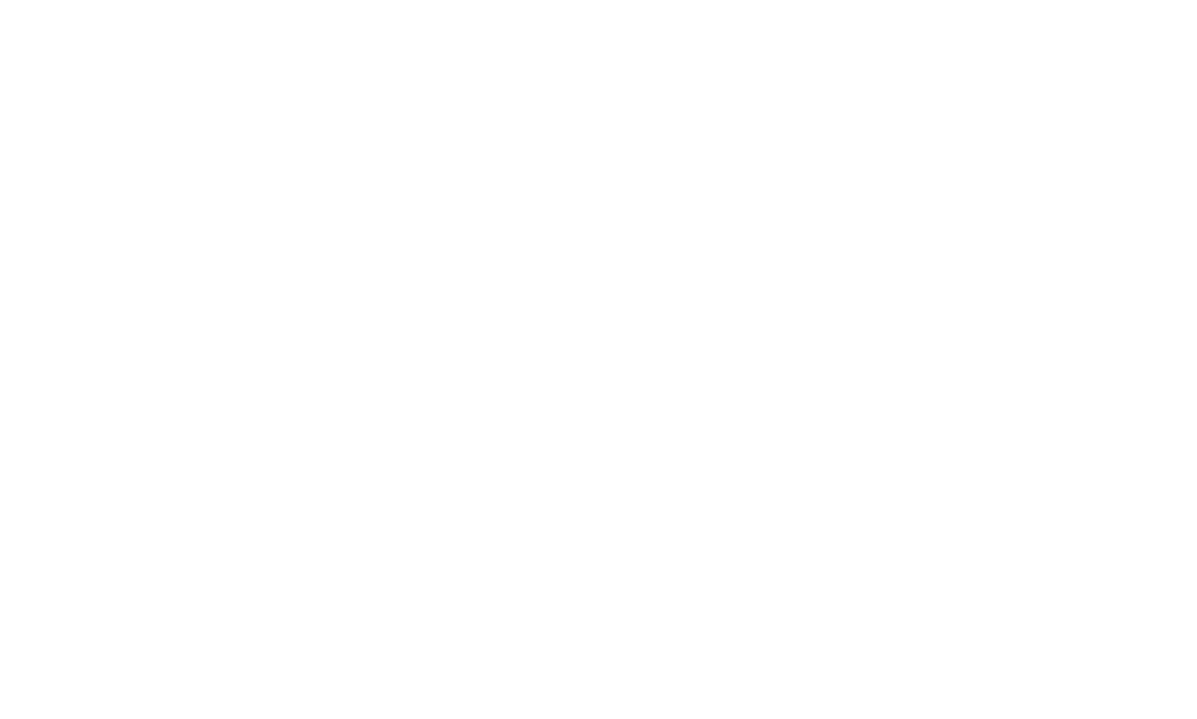
click at [0, 0] on div "submit" at bounding box center [0, 0] width 0 height 0
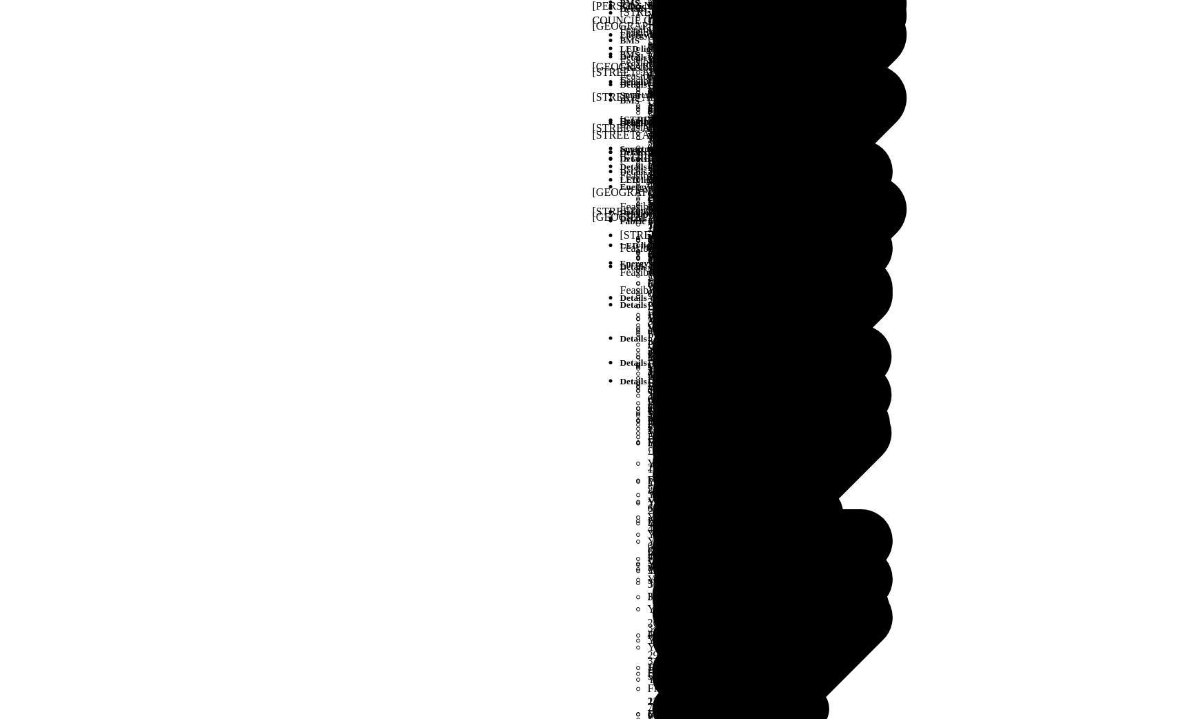
scroll to position [1755, 0]
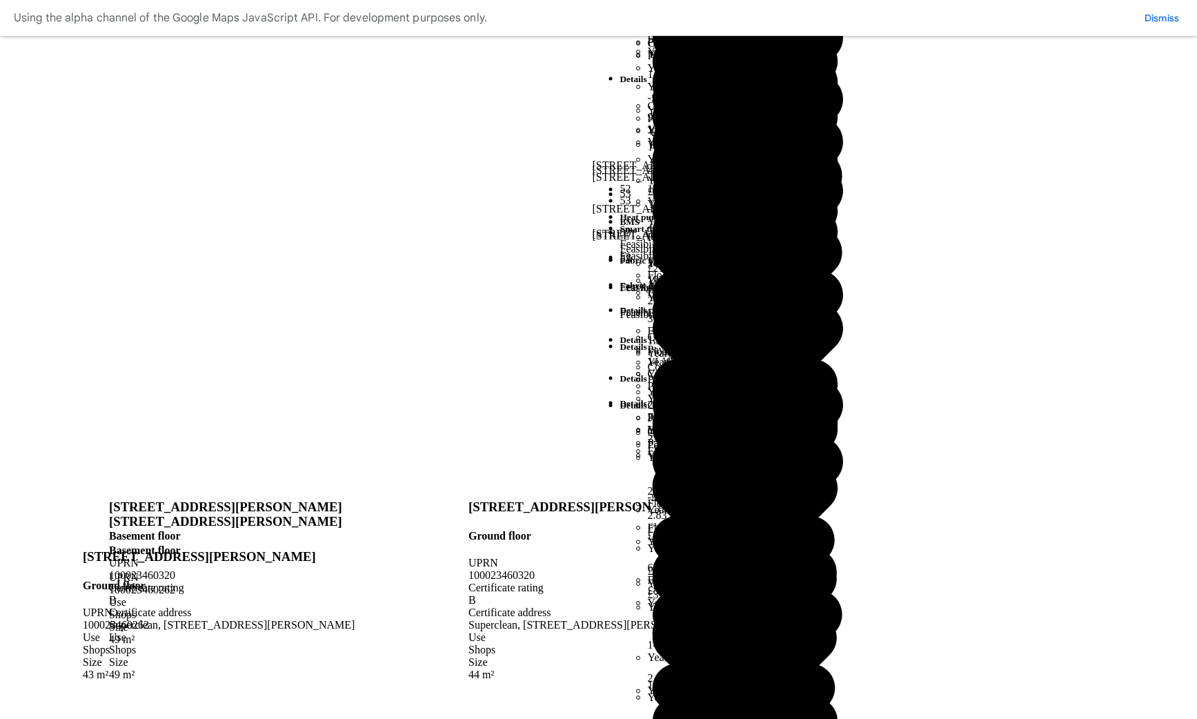
scroll to position [1068, 0]
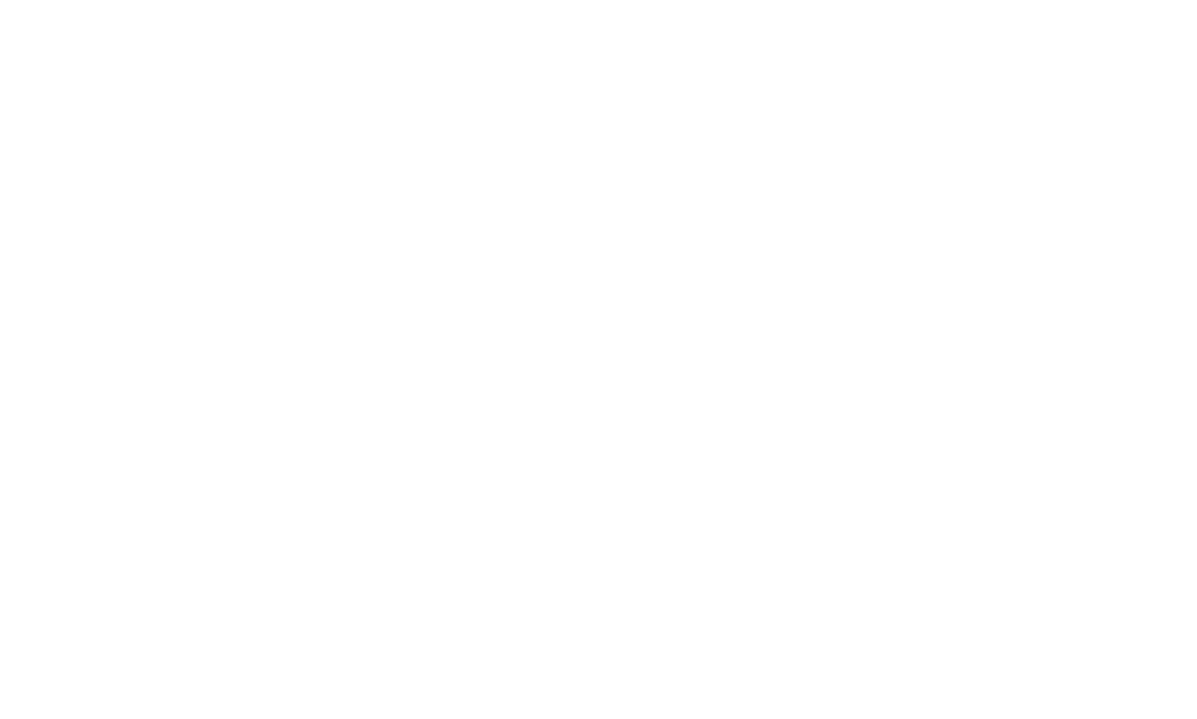
scroll to position [1775, 0]
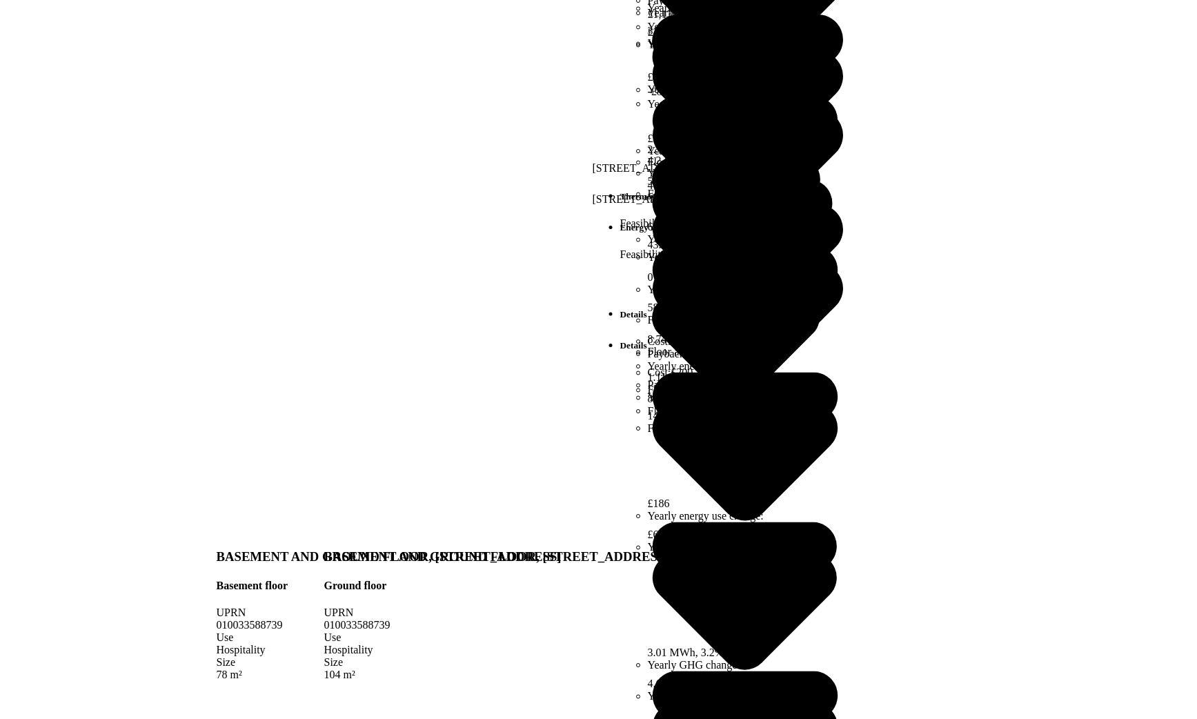
scroll to position [678, 0]
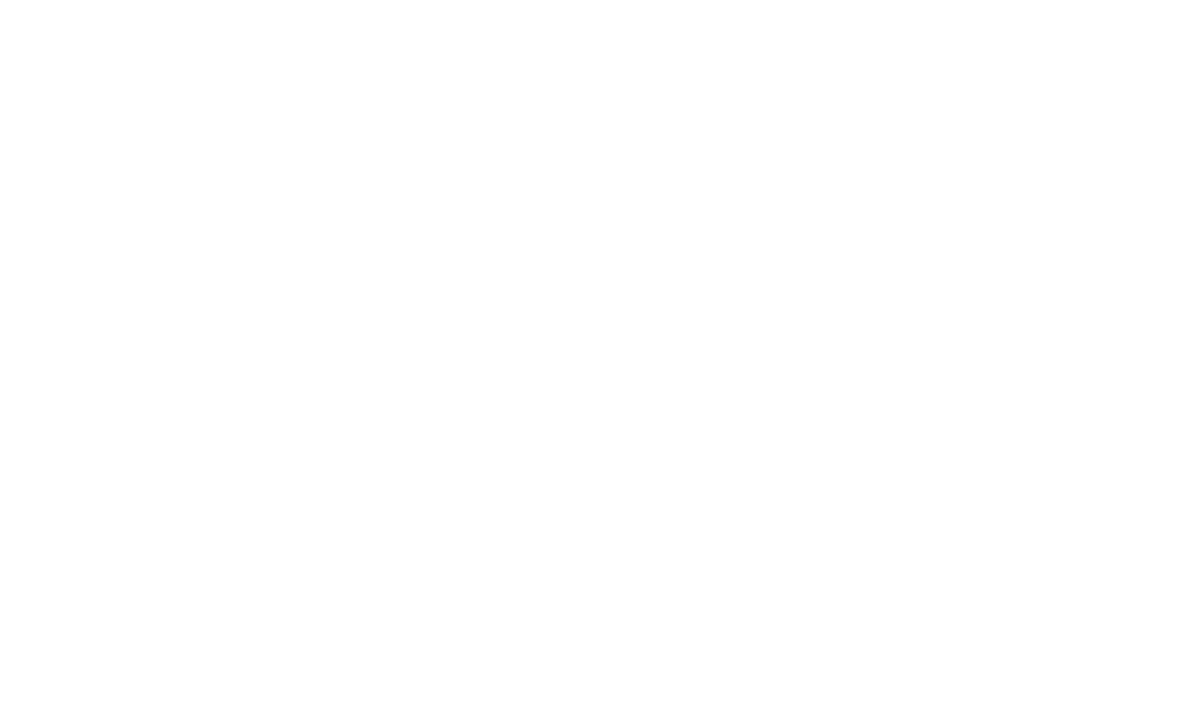
scroll to position [811, 0]
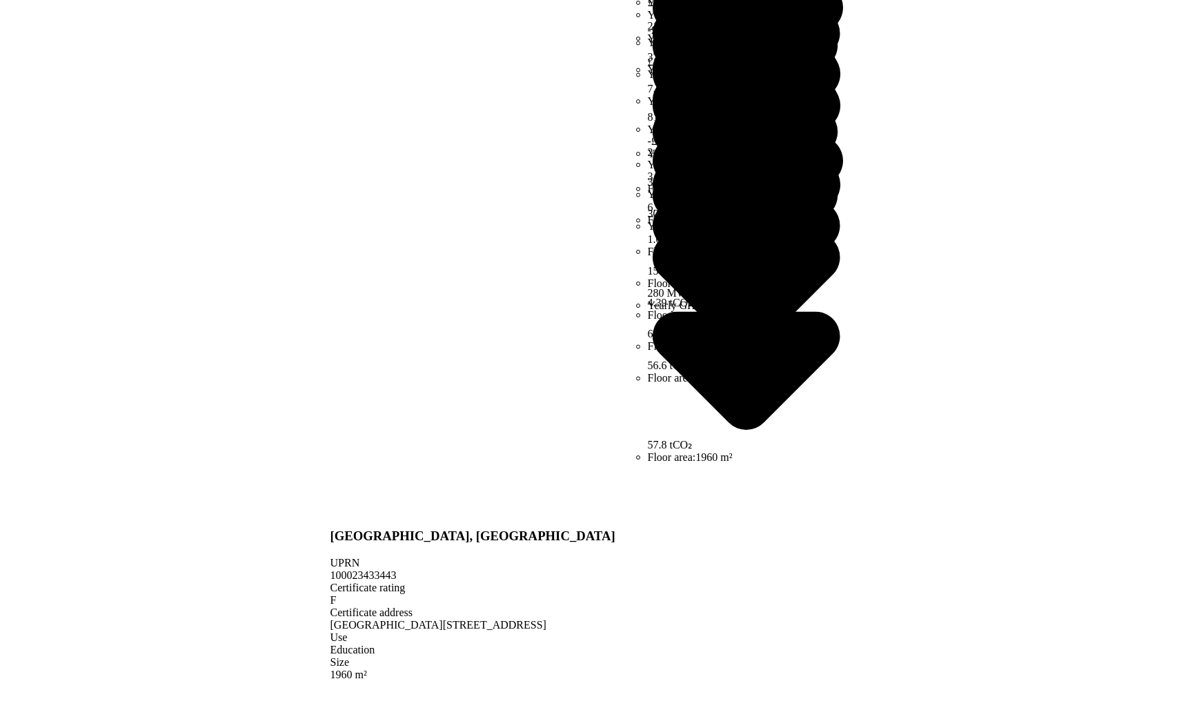
scroll to position [607, 0]
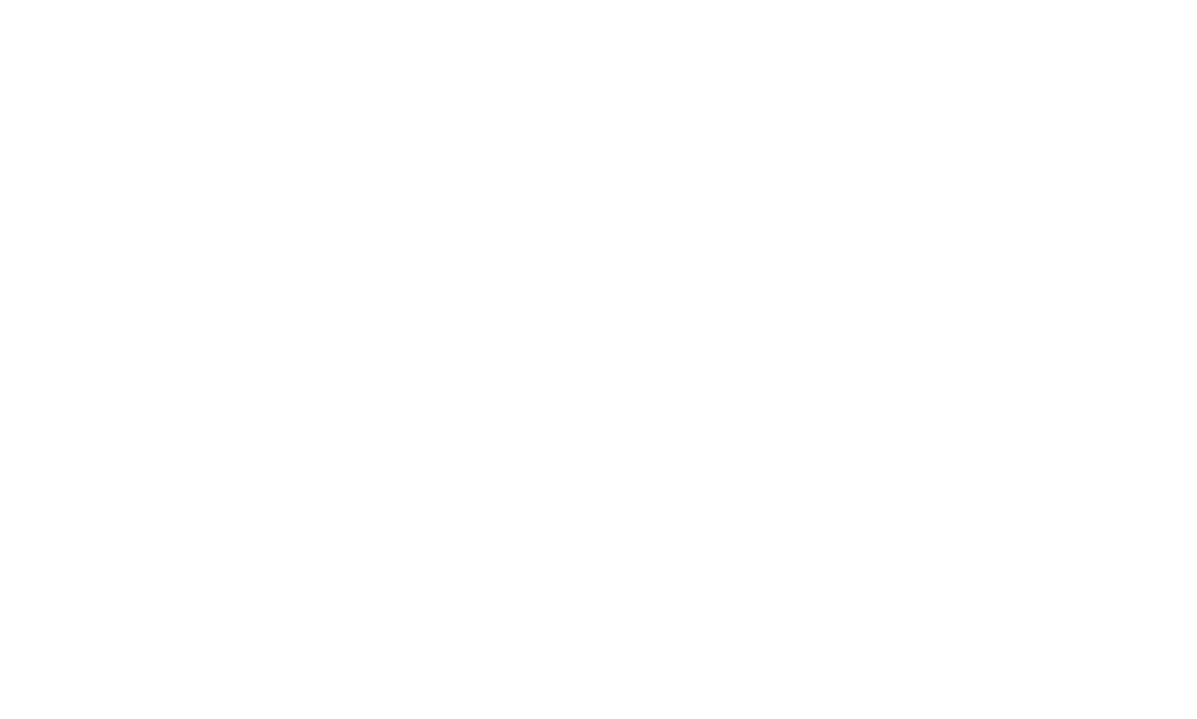
scroll to position [671, 0]
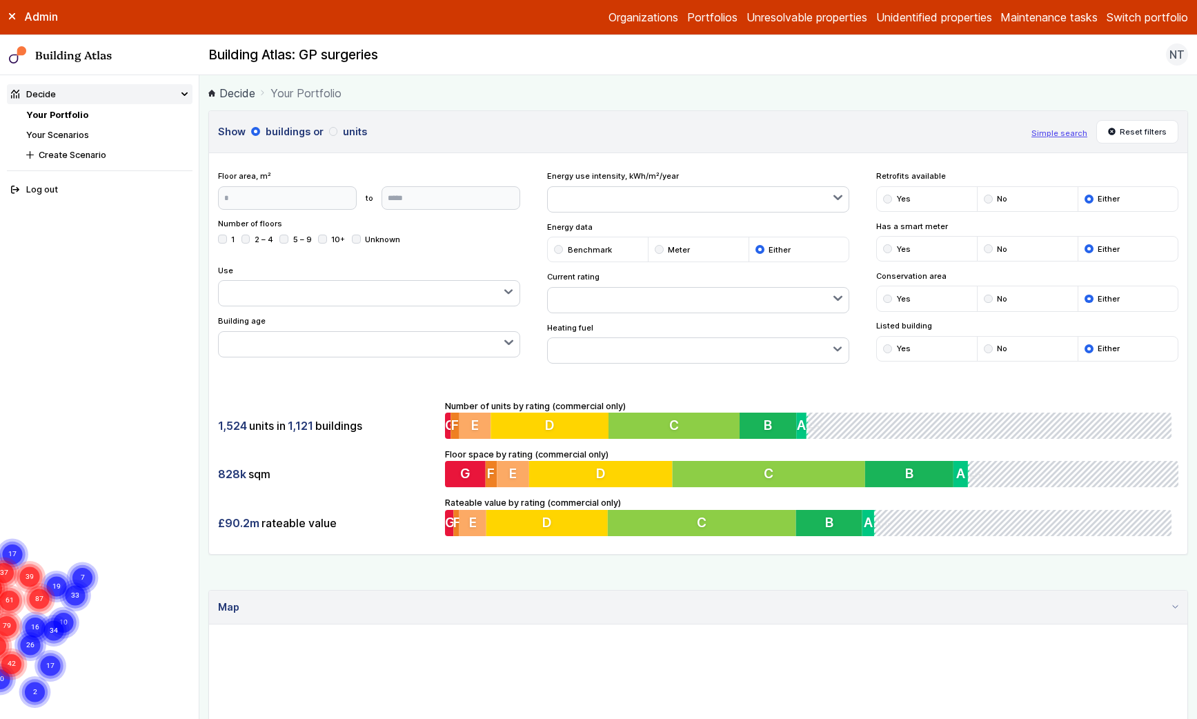
click at [73, 135] on link "Your Scenarios" at bounding box center [57, 135] width 63 height 10
click at [67, 110] on link "Your Portfolio" at bounding box center [57, 115] width 62 height 10
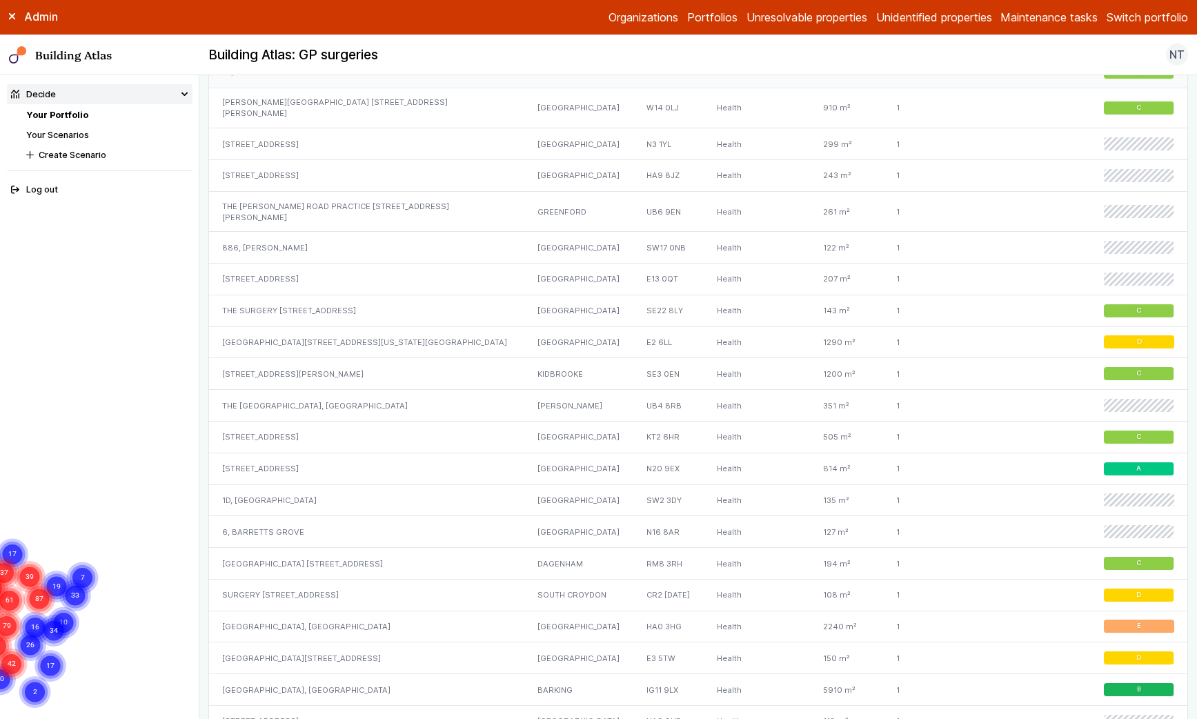
scroll to position [915, 0]
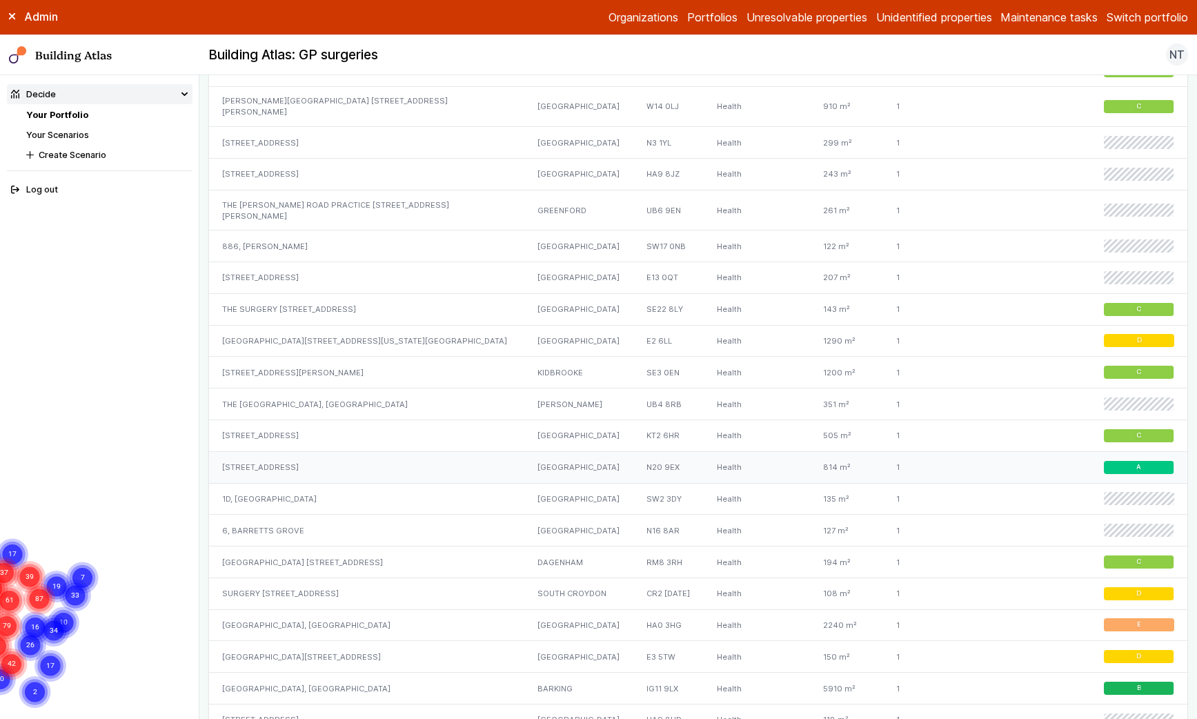
click at [302, 451] on div "[STREET_ADDRESS]" at bounding box center [366, 467] width 315 height 32
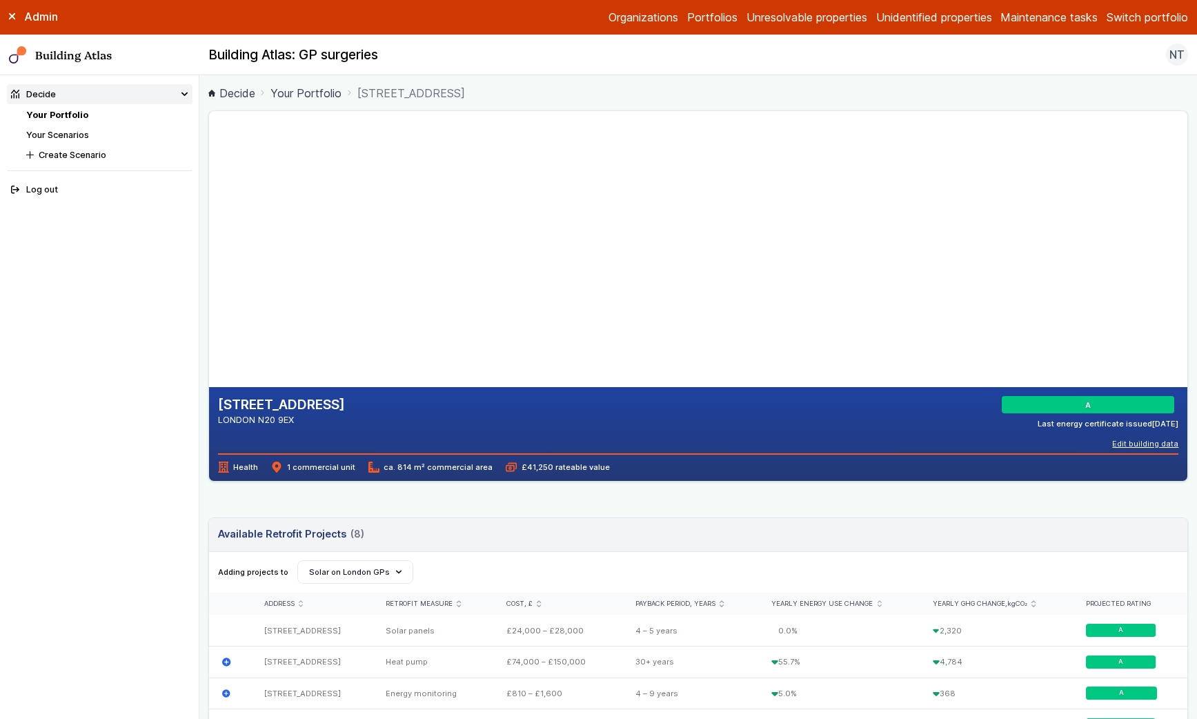
click at [1143, 440] on button "Edit building data" at bounding box center [1145, 443] width 66 height 11
click at [0, 0] on h4 "Does this unit have A/C?" at bounding box center [0, 0] width 0 height 0
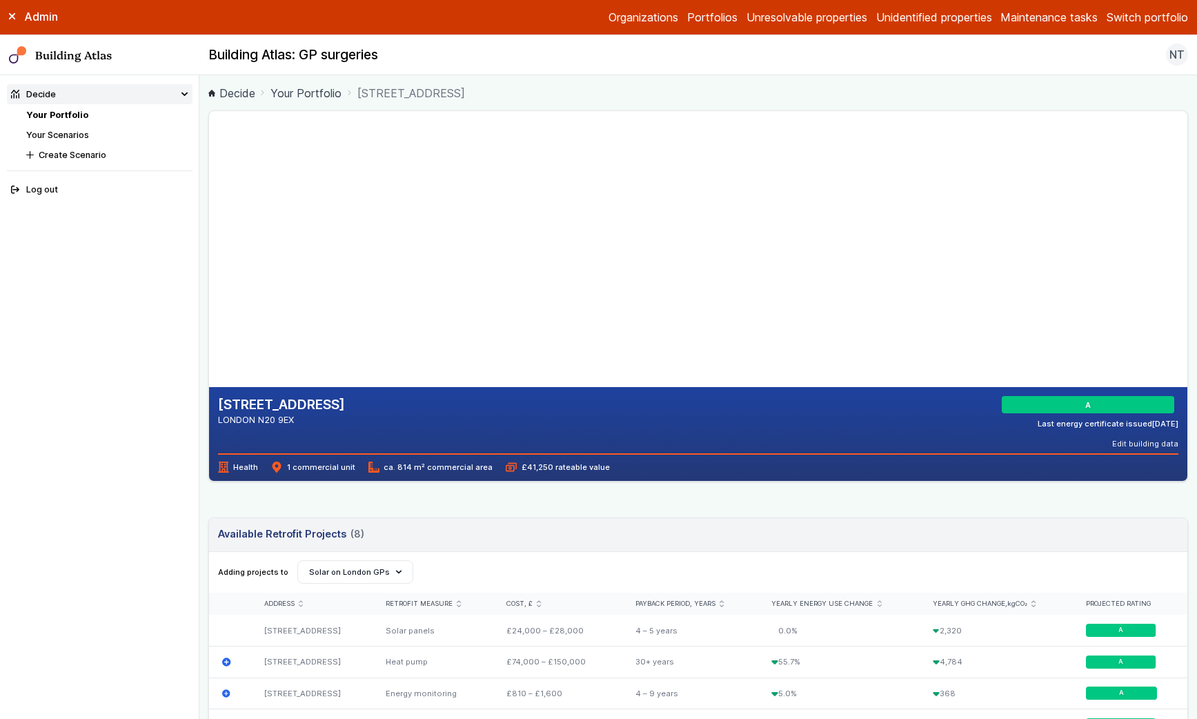
click at [0, 0] on dd "No" at bounding box center [0, 0] width 0 height 0
click at [0, 0] on select "*** **" at bounding box center [0, 0] width 0 height 0
click at [0, 0] on button "Cancel" at bounding box center [0, 0] width 0 height 0
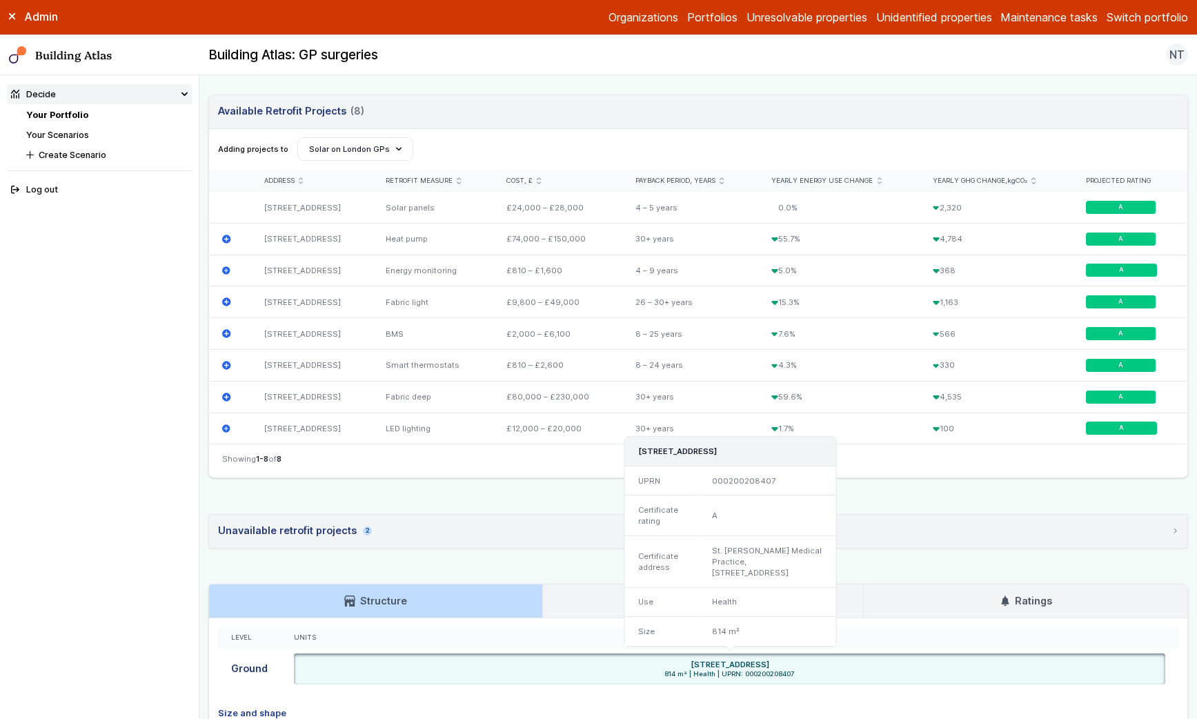
scroll to position [595, 0]
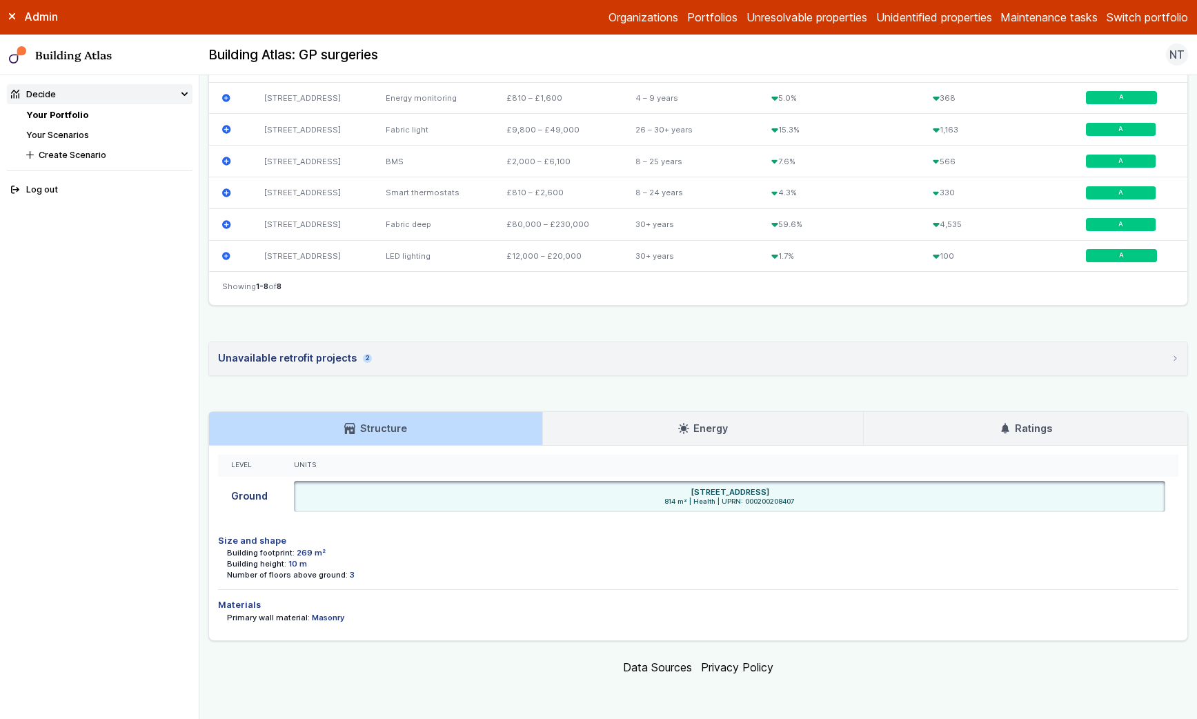
click at [52, 117] on link "Your Portfolio" at bounding box center [57, 115] width 62 height 10
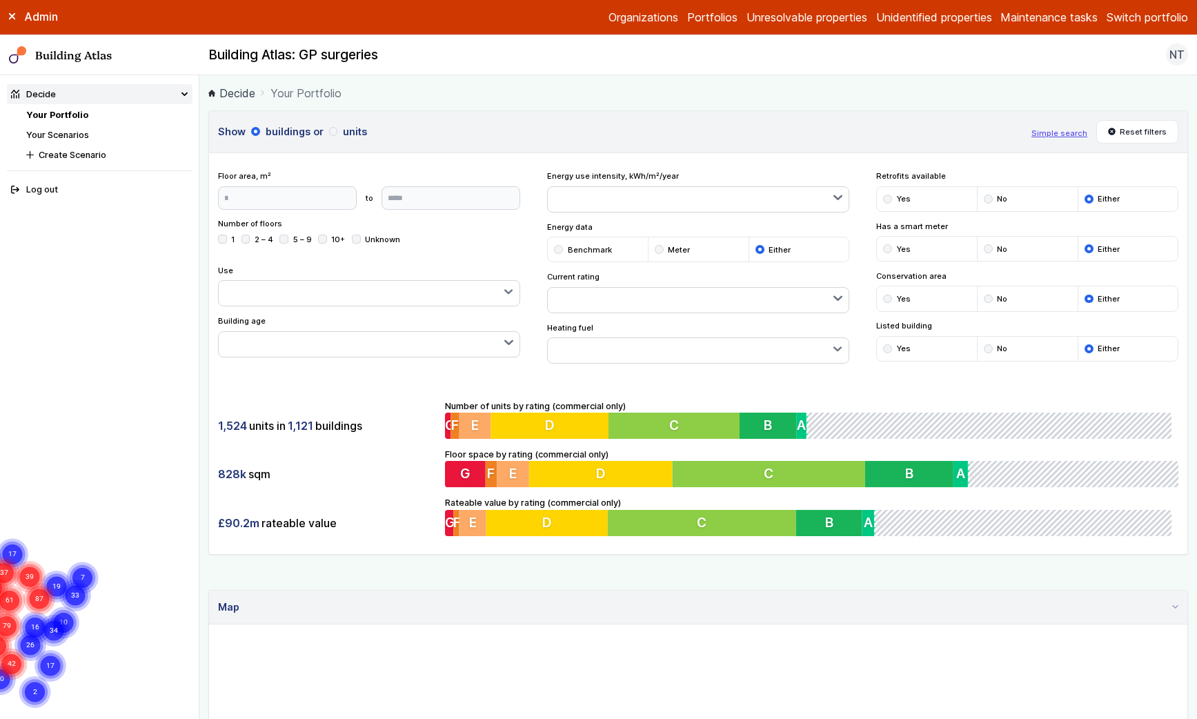
click at [13, 17] on icon at bounding box center [12, 17] width 6 height 6
click at [117, 332] on nav "Decide Your Portfolio Your Scenarios Create Scenario Log out" at bounding box center [99, 397] width 199 height 644
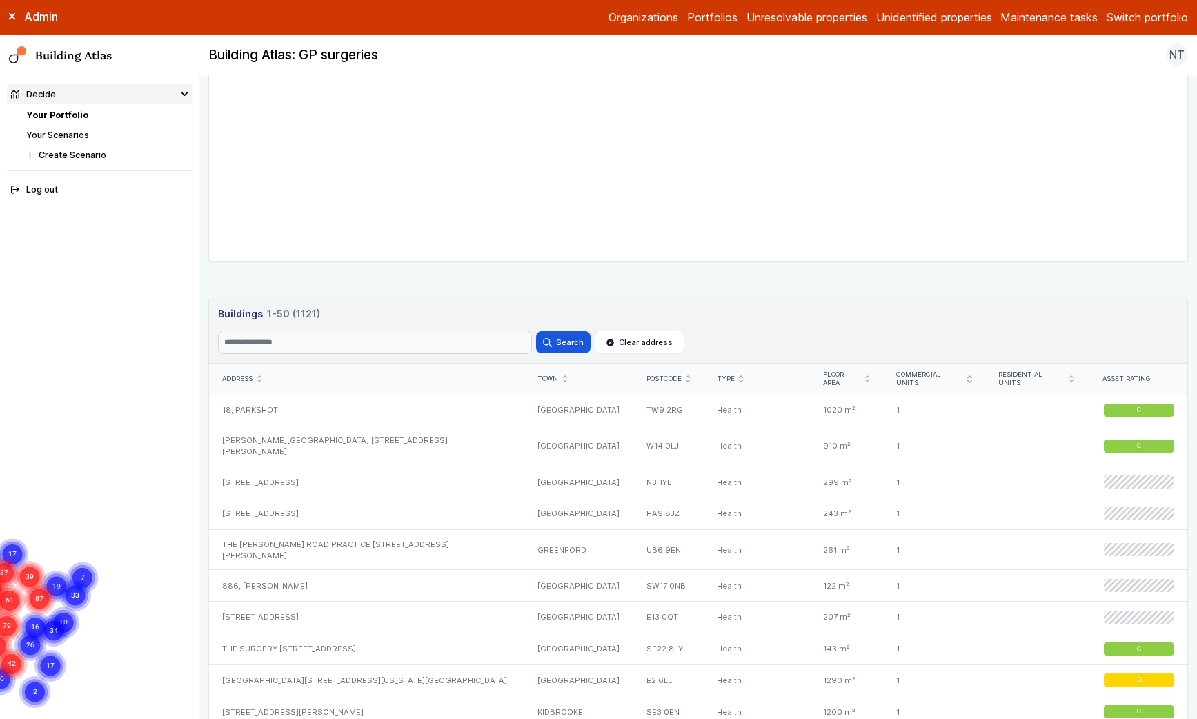
scroll to position [582, 0]
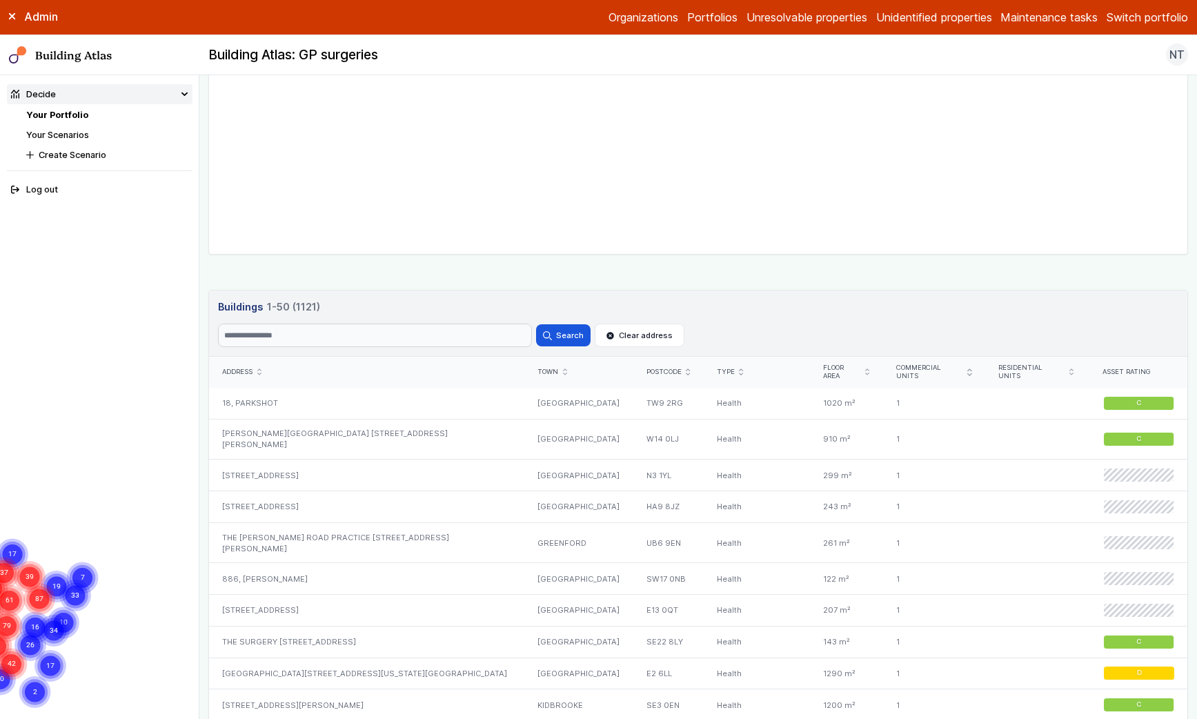
click at [53, 134] on link "Your Scenarios" at bounding box center [57, 135] width 63 height 10
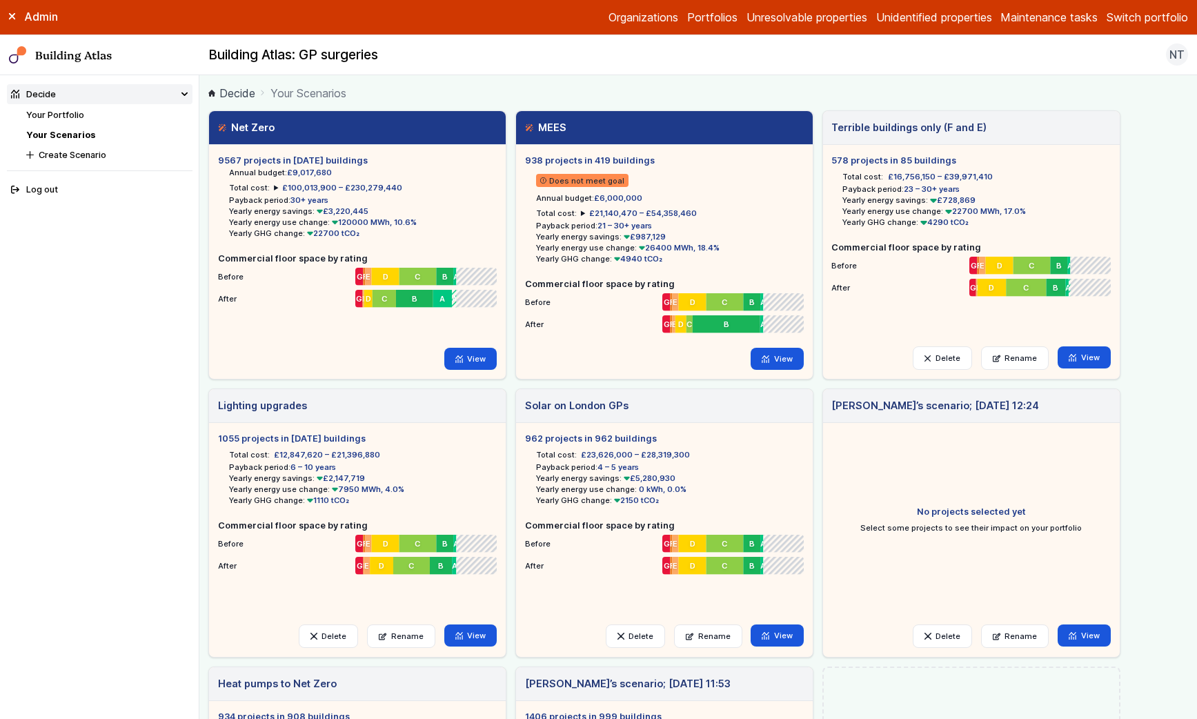
click at [288, 160] on h5 "9567 projects in [DATE] buildings" at bounding box center [357, 160] width 279 height 13
click at [274, 188] on summary "£100,013,900 – £230,279,440" at bounding box center [338, 187] width 128 height 11
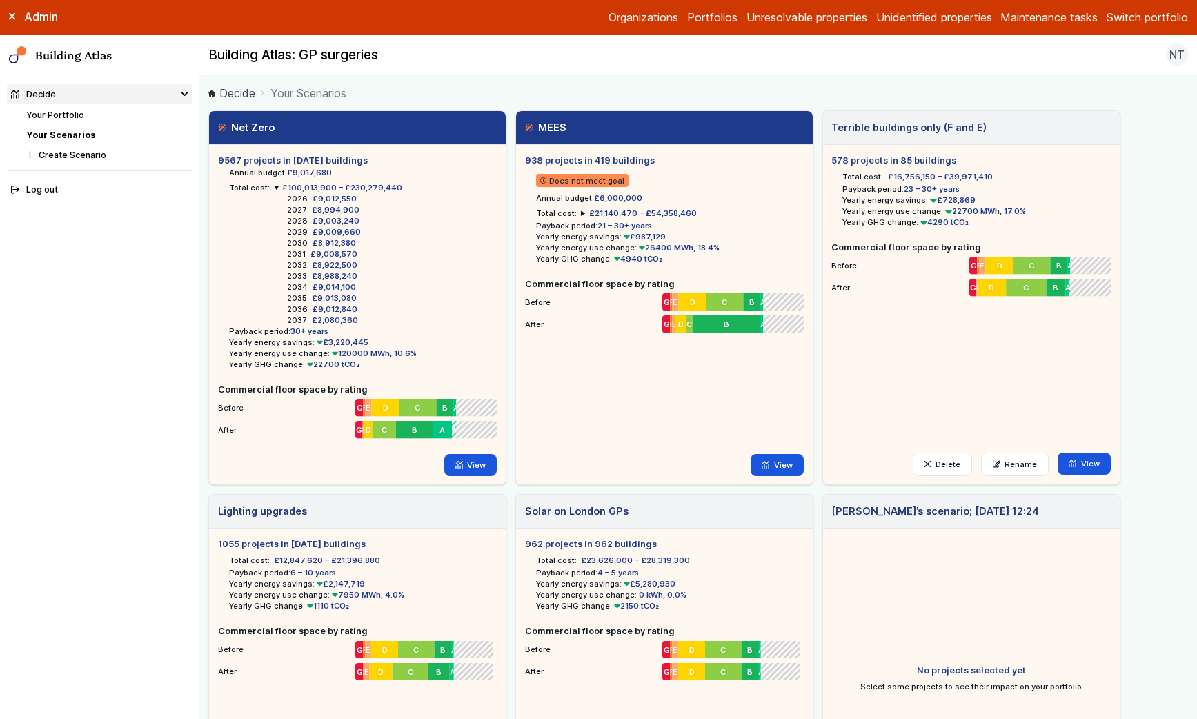
click at [274, 188] on summary "£100,013,900 – £230,279,440" at bounding box center [338, 187] width 128 height 11
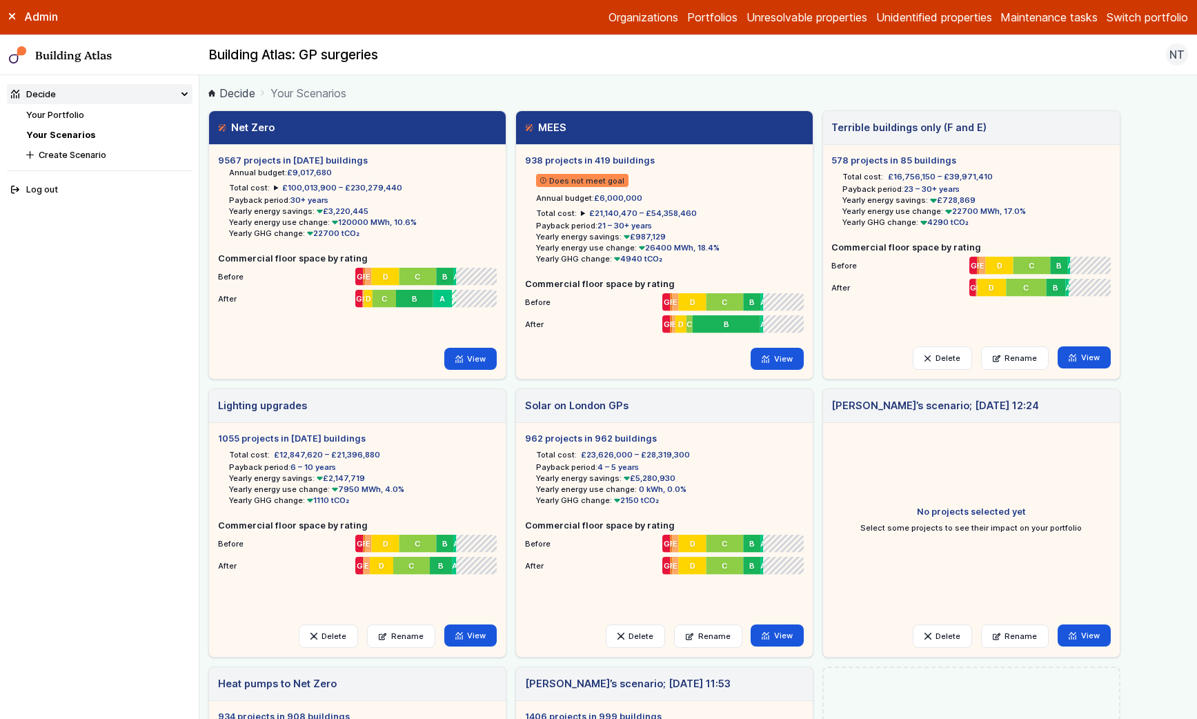
click at [274, 188] on summary "£100,013,900 – £230,279,440" at bounding box center [338, 187] width 128 height 11
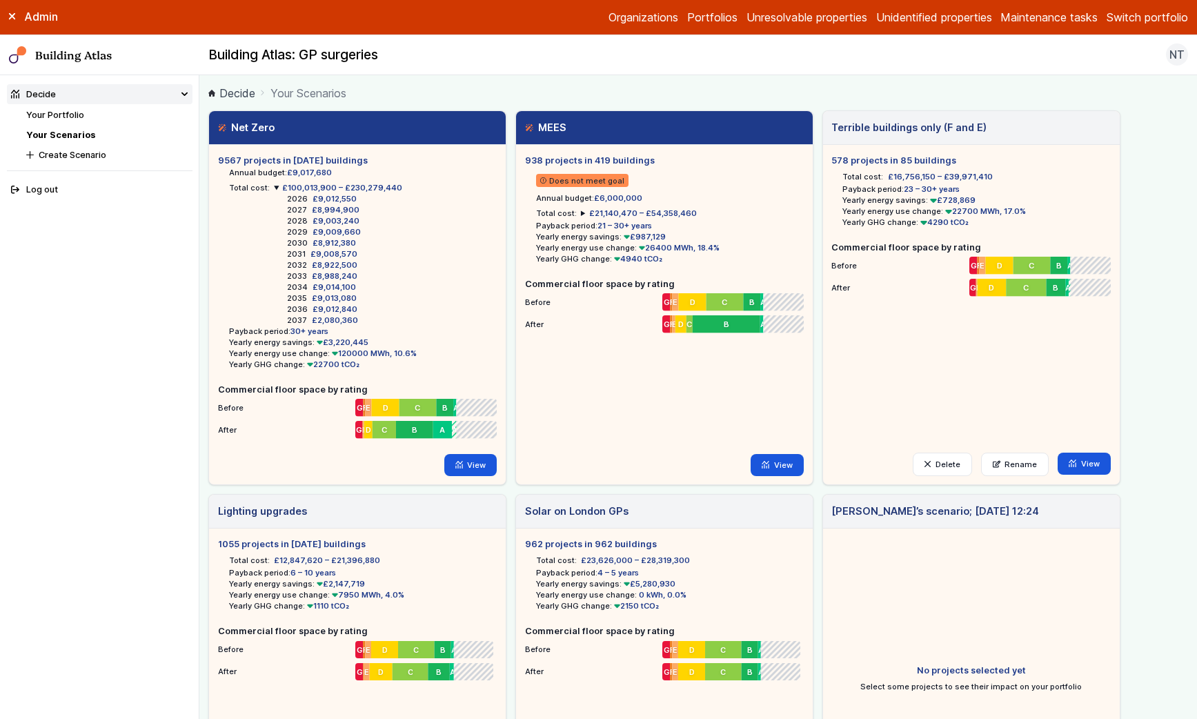
click at [274, 188] on summary "£100,013,900 – £230,279,440" at bounding box center [338, 187] width 128 height 11
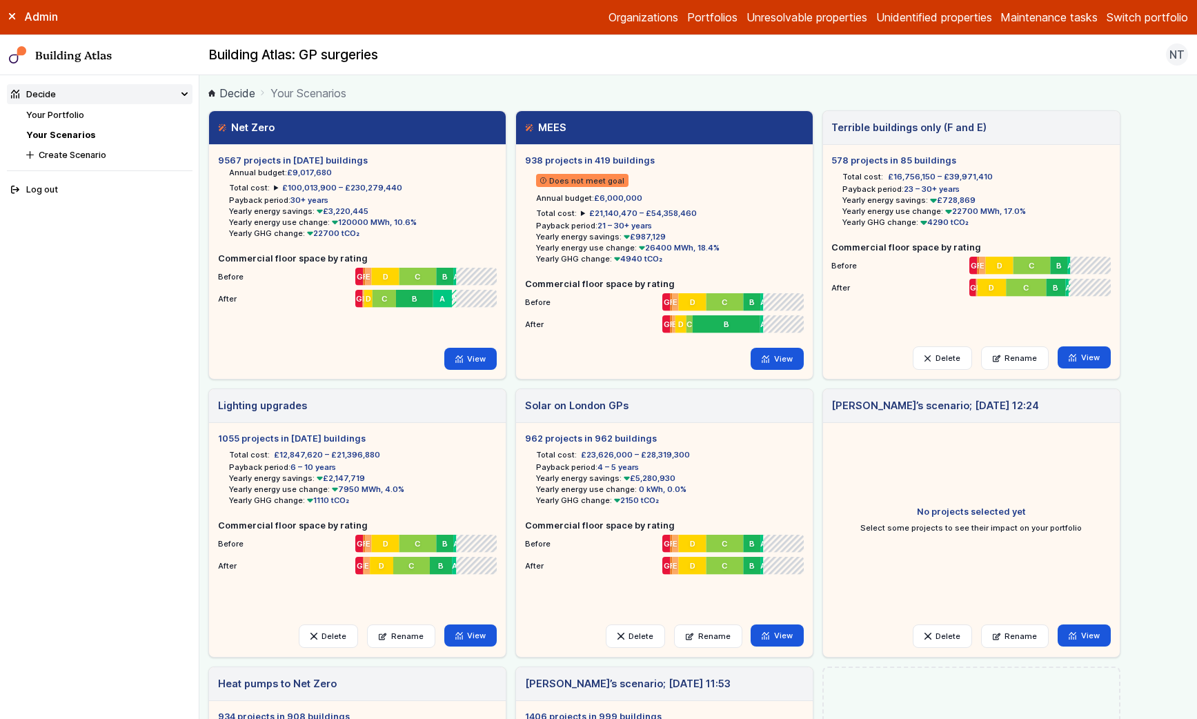
click at [581, 212] on summary "£21,140,470 – £54,358,460" at bounding box center [639, 213] width 116 height 11
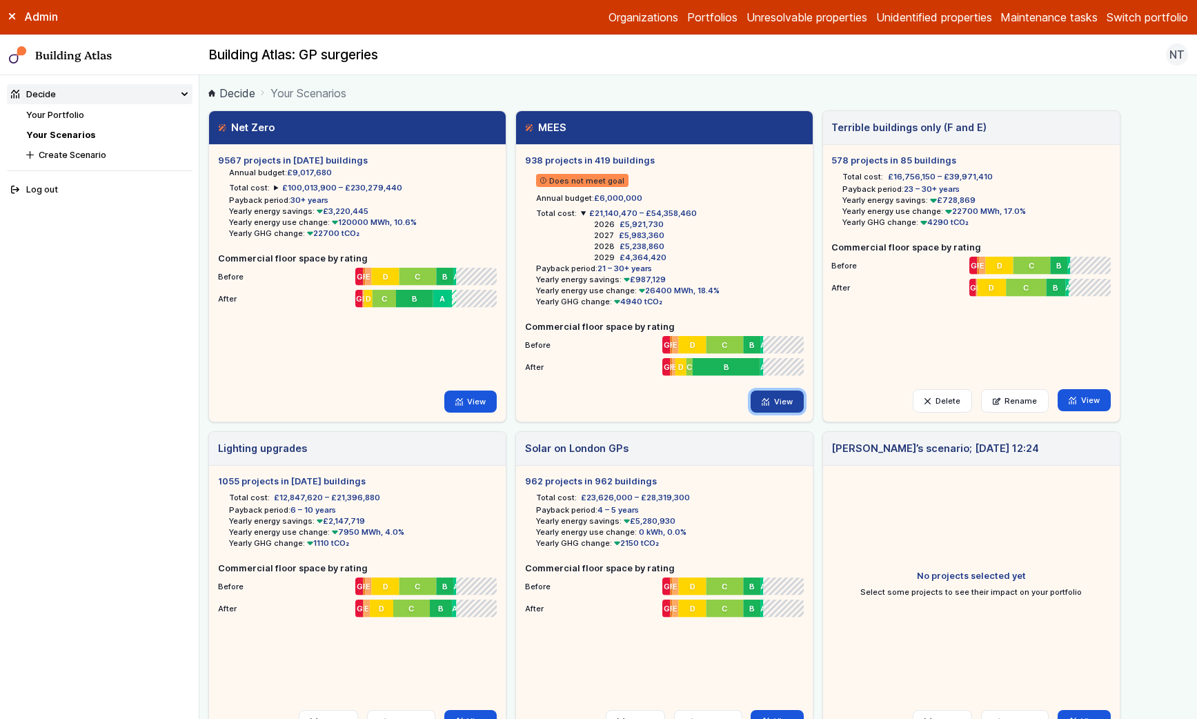
click at [769, 405] on link "View" at bounding box center [777, 402] width 53 height 22
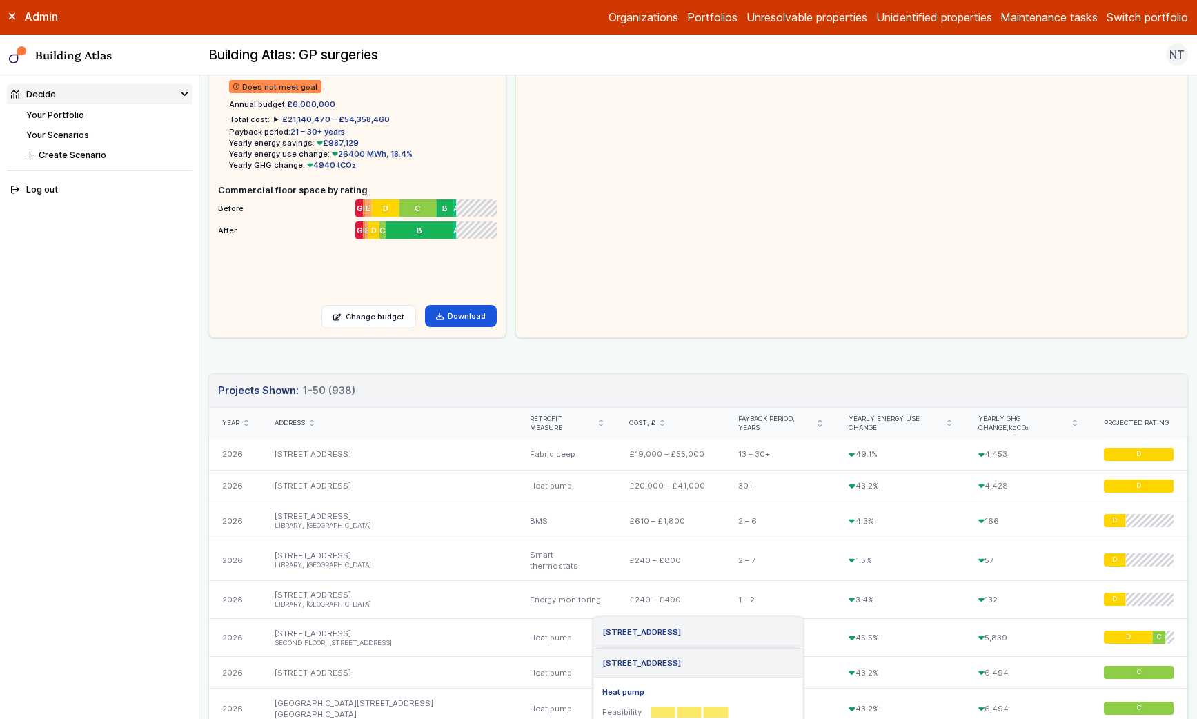
scroll to position [23, 0]
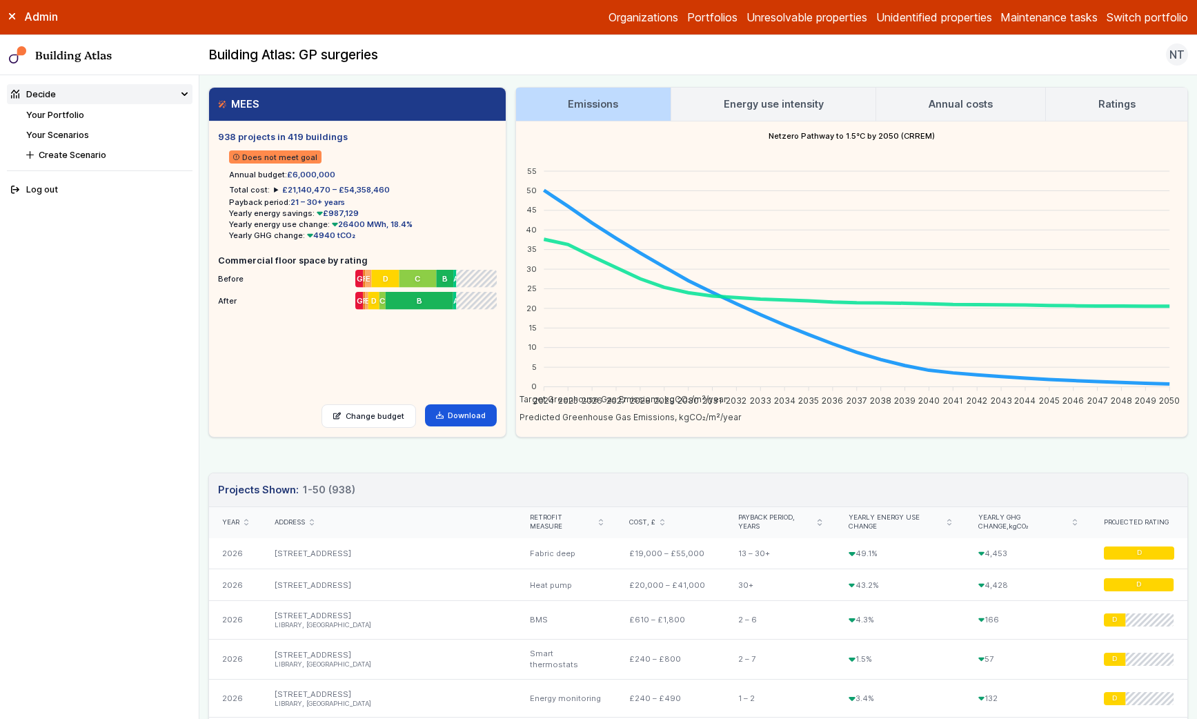
click at [765, 95] on link "Energy use intensity" at bounding box center [773, 104] width 204 height 33
